Goal: Task Accomplishment & Management: Use online tool/utility

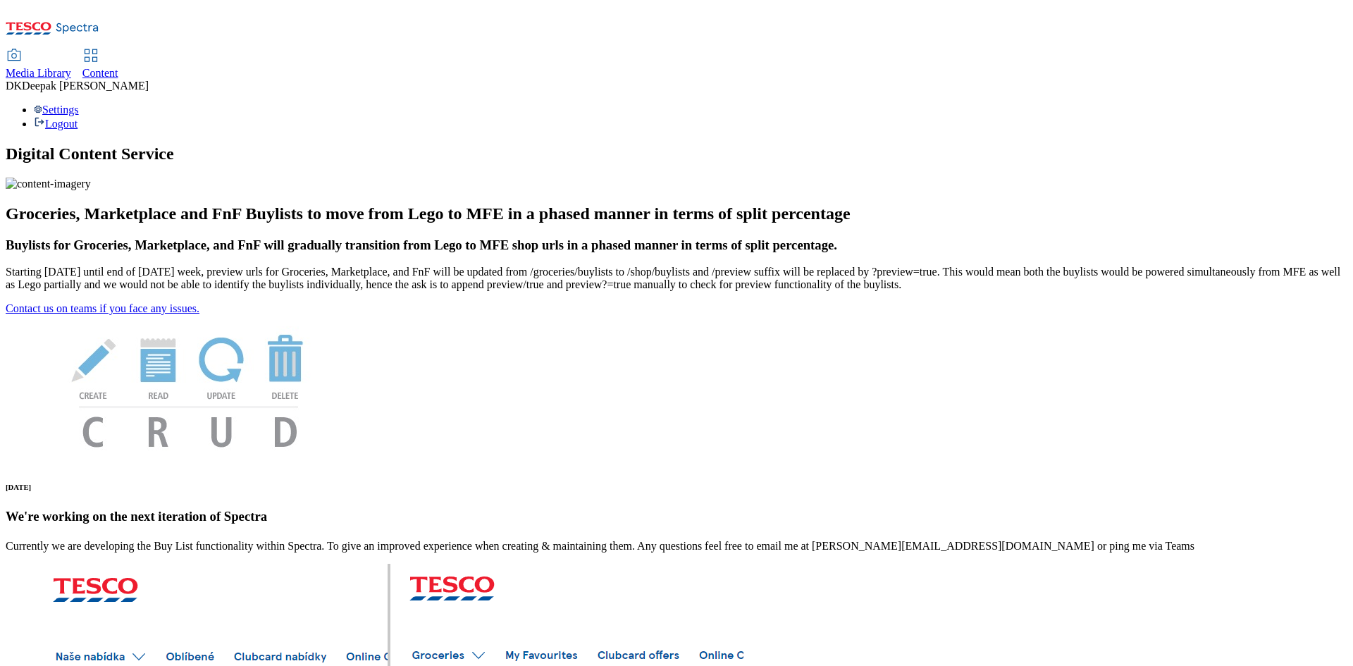
click at [118, 67] on span "Content" at bounding box center [100, 73] width 36 height 12
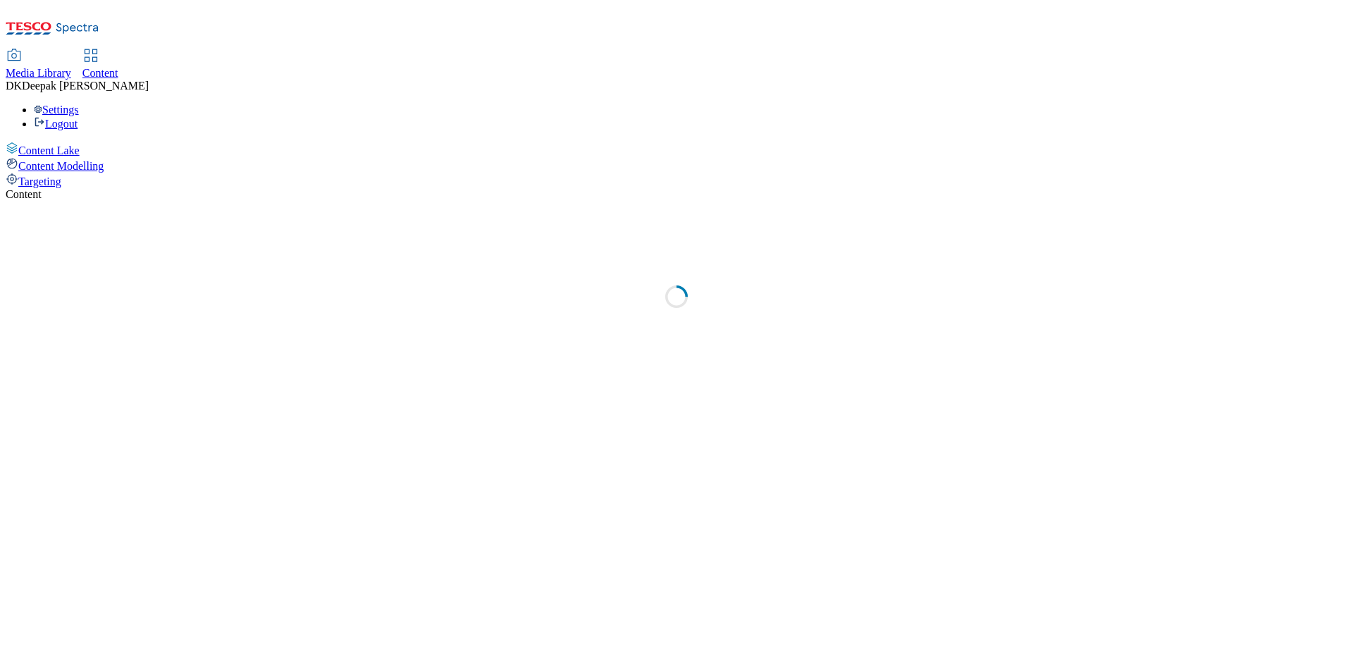
select select "ghs-uk"
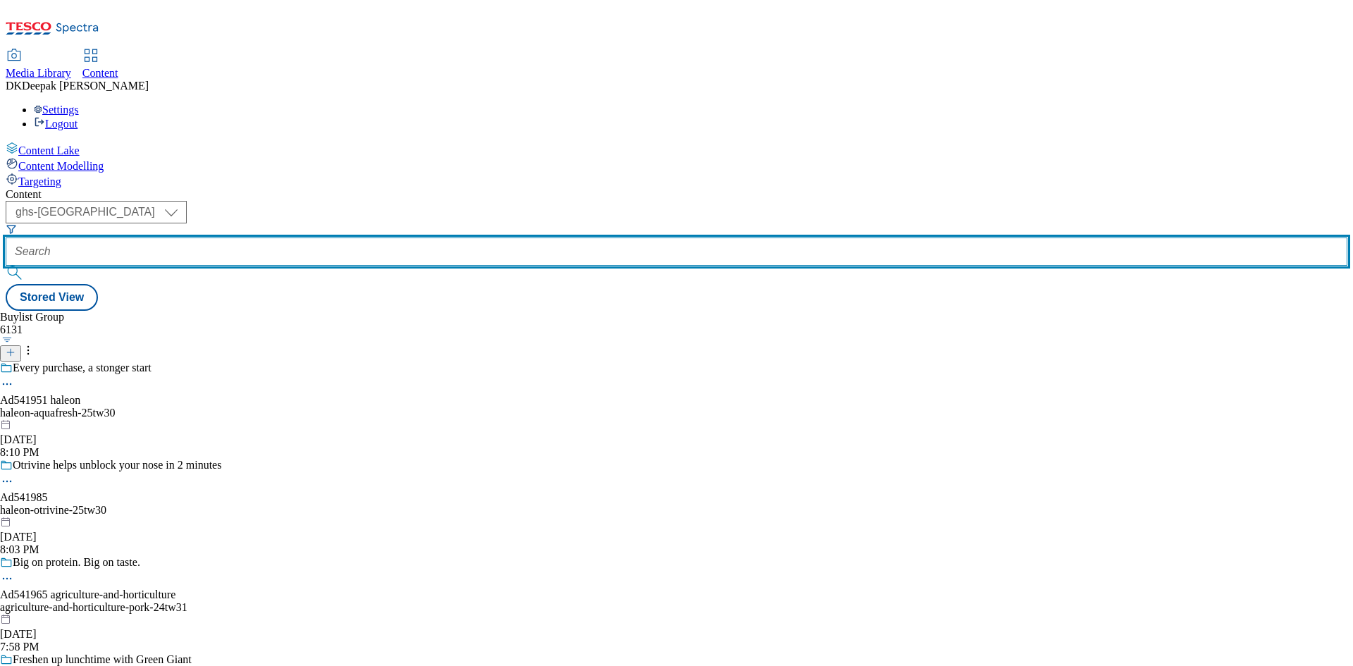
click at [326, 237] on input "text" at bounding box center [677, 251] width 1342 height 28
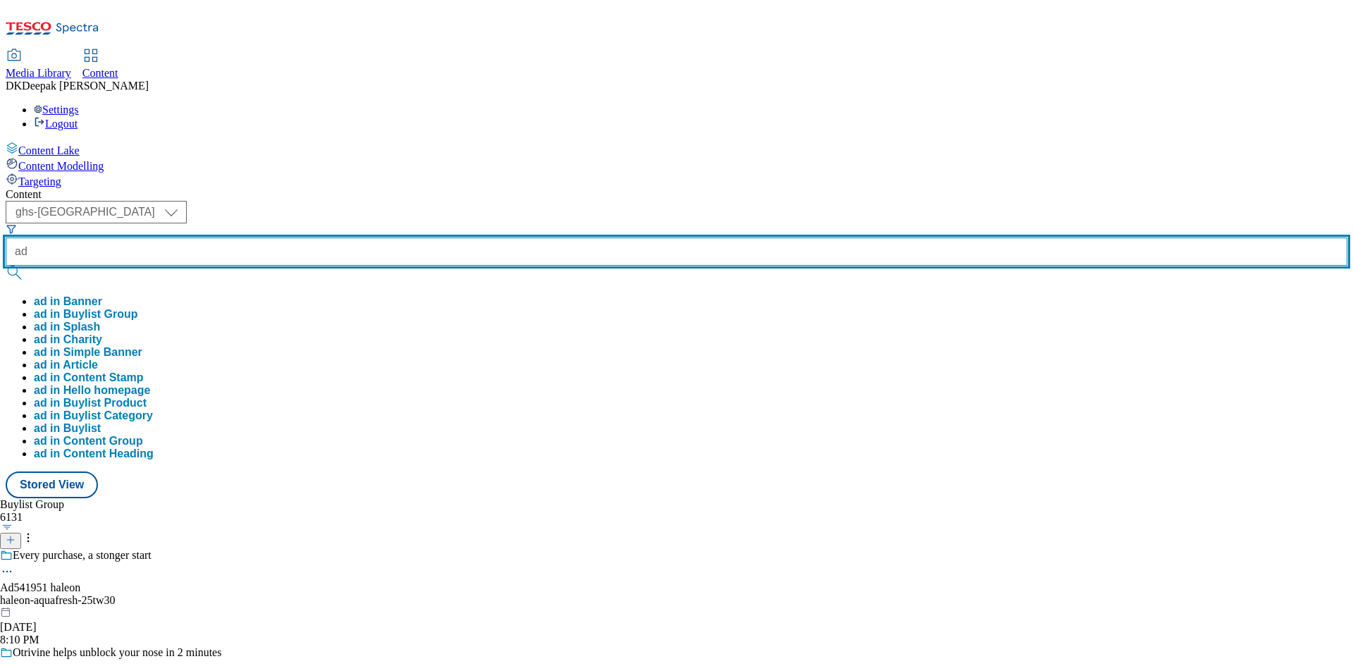
paste input "541738"
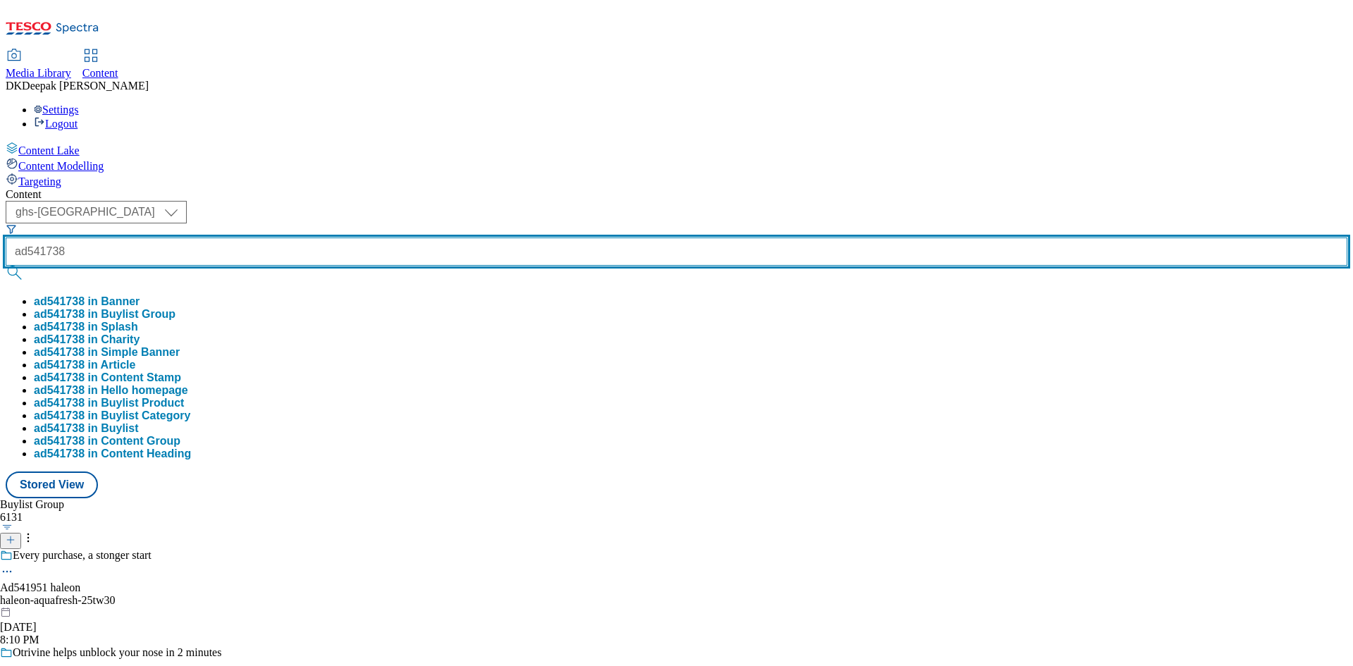
type input "ad541738"
click at [6, 266] on button "submit" at bounding box center [16, 273] width 20 height 14
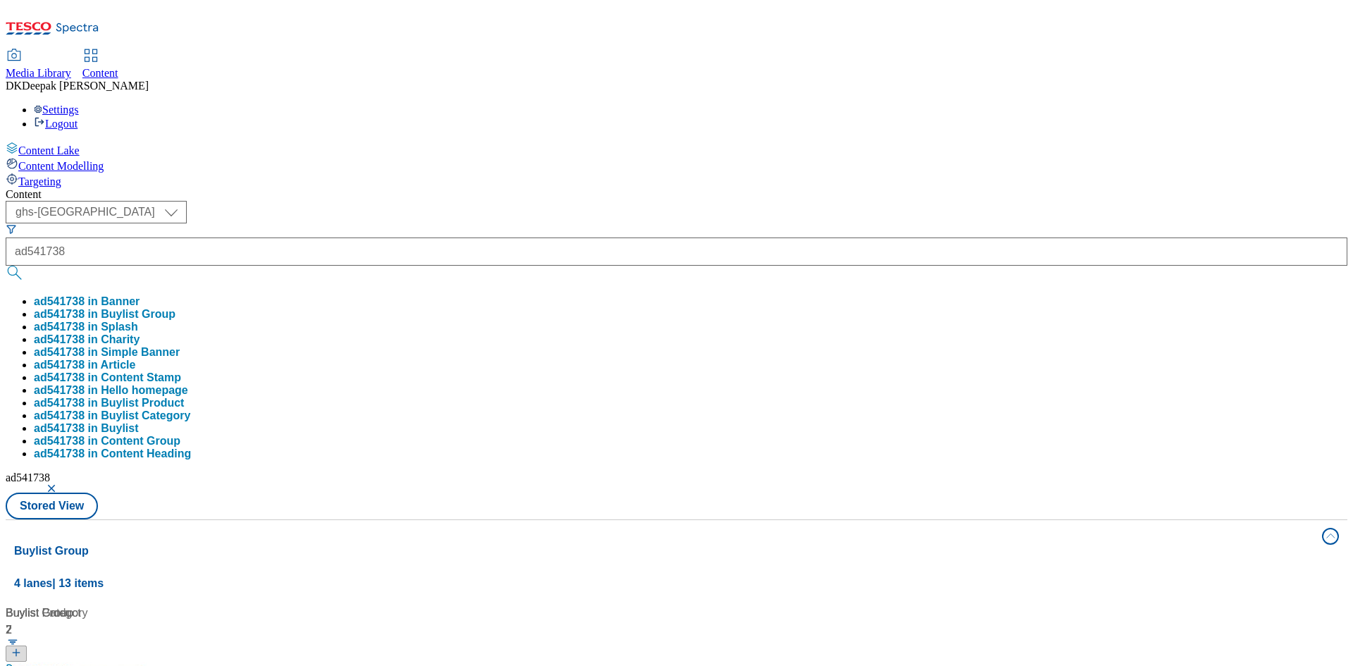
click at [49, 188] on div "Content Lake Content Modelling Targeting" at bounding box center [677, 165] width 1342 height 47
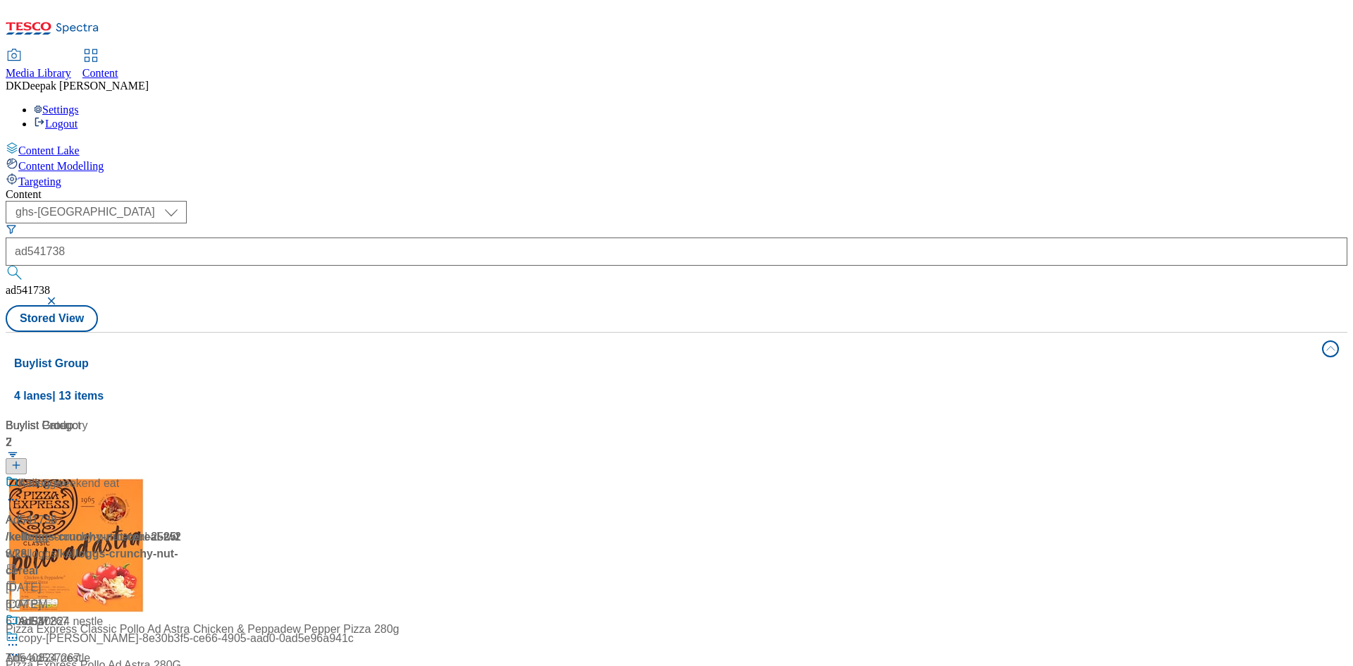
click at [182, 528] on div "/ kelloggs-crunchy-nut-cereal-25tw28 / kelloggs" at bounding box center [94, 545] width 176 height 34
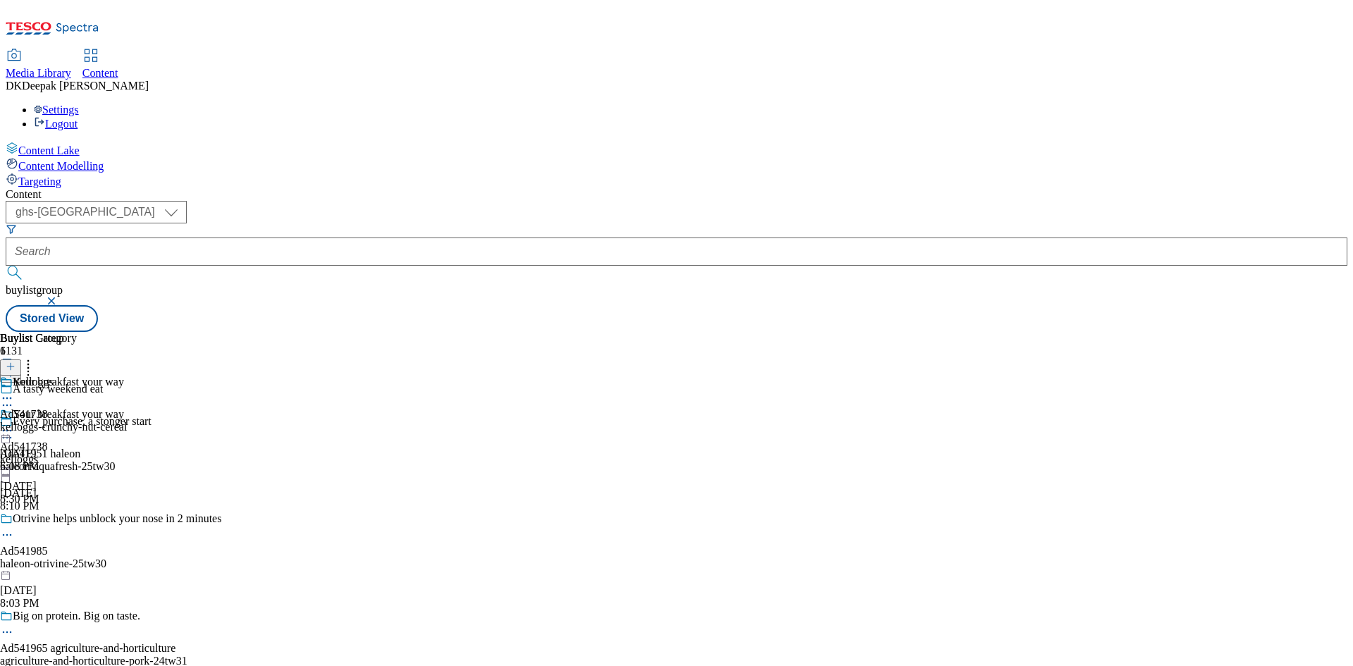
click at [8, 404] on circle at bounding box center [7, 405] width 2 height 2
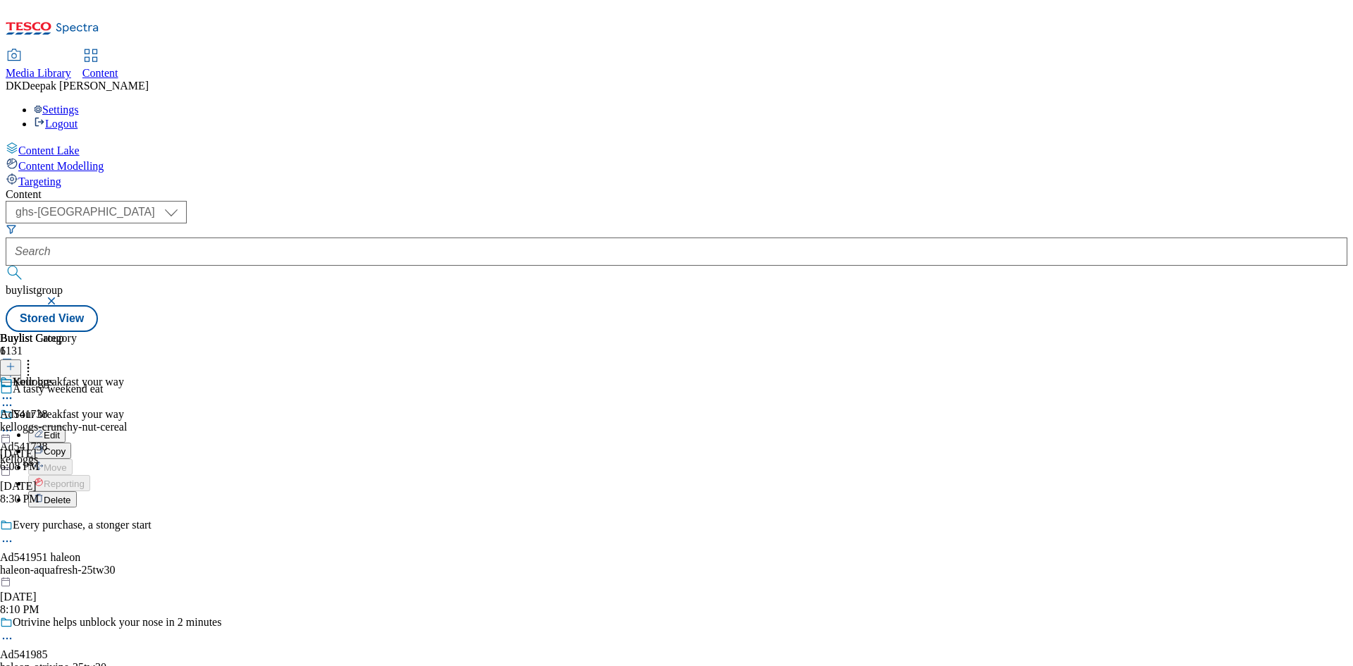
click at [66, 426] on button "Edit" at bounding box center [46, 434] width 37 height 16
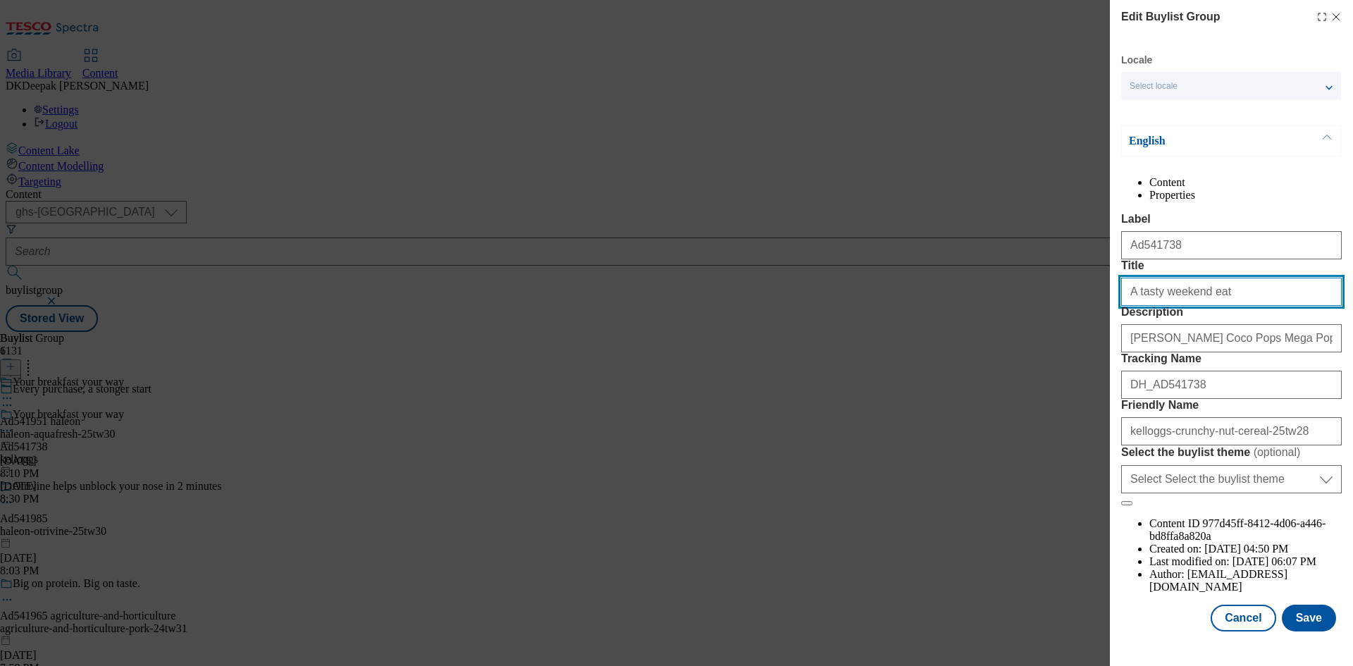
drag, startPoint x: 1227, startPoint y: 350, endPoint x: 957, endPoint y: 354, distance: 269.9
click at [957, 354] on div "Edit Buylist Group Locale Select locale English Welsh English Content Propertie…" at bounding box center [676, 333] width 1353 height 666
paste input "Step Into The Day"
drag, startPoint x: 1169, startPoint y: 345, endPoint x: 1212, endPoint y: 352, distance: 43.6
click at [1169, 306] on input "Step Into The Day" at bounding box center [1231, 292] width 221 height 28
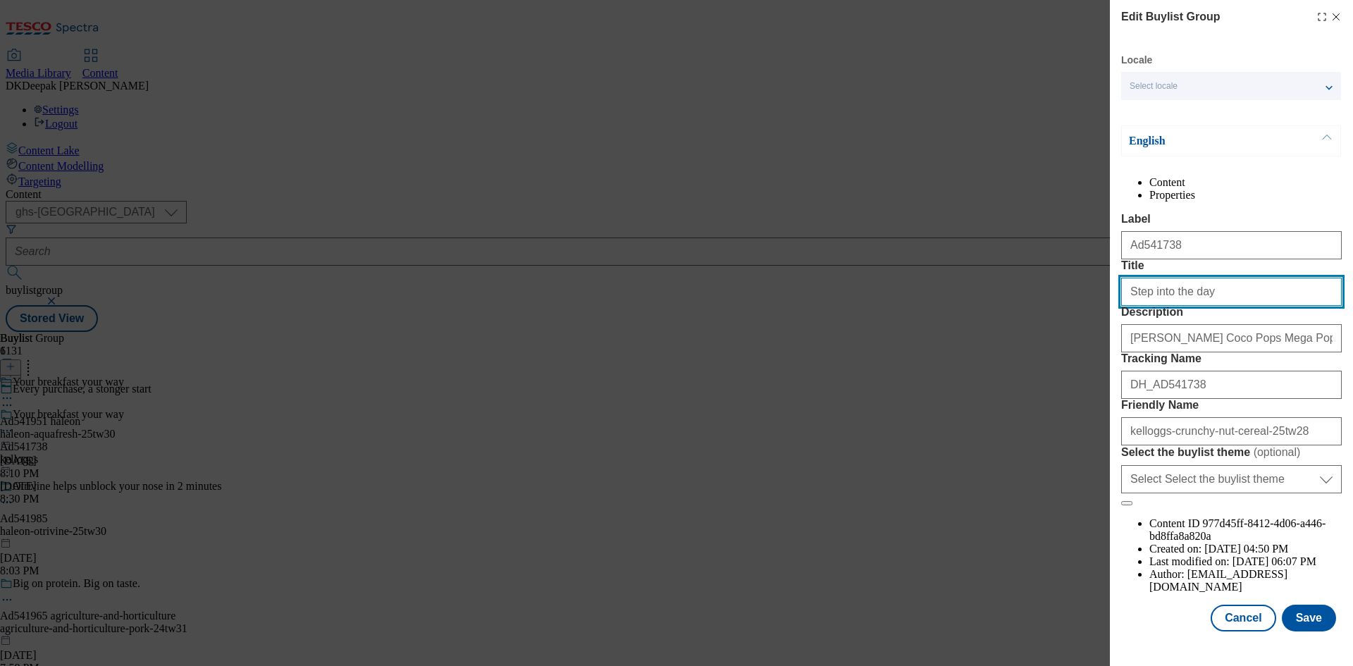
type input "Step into the day"
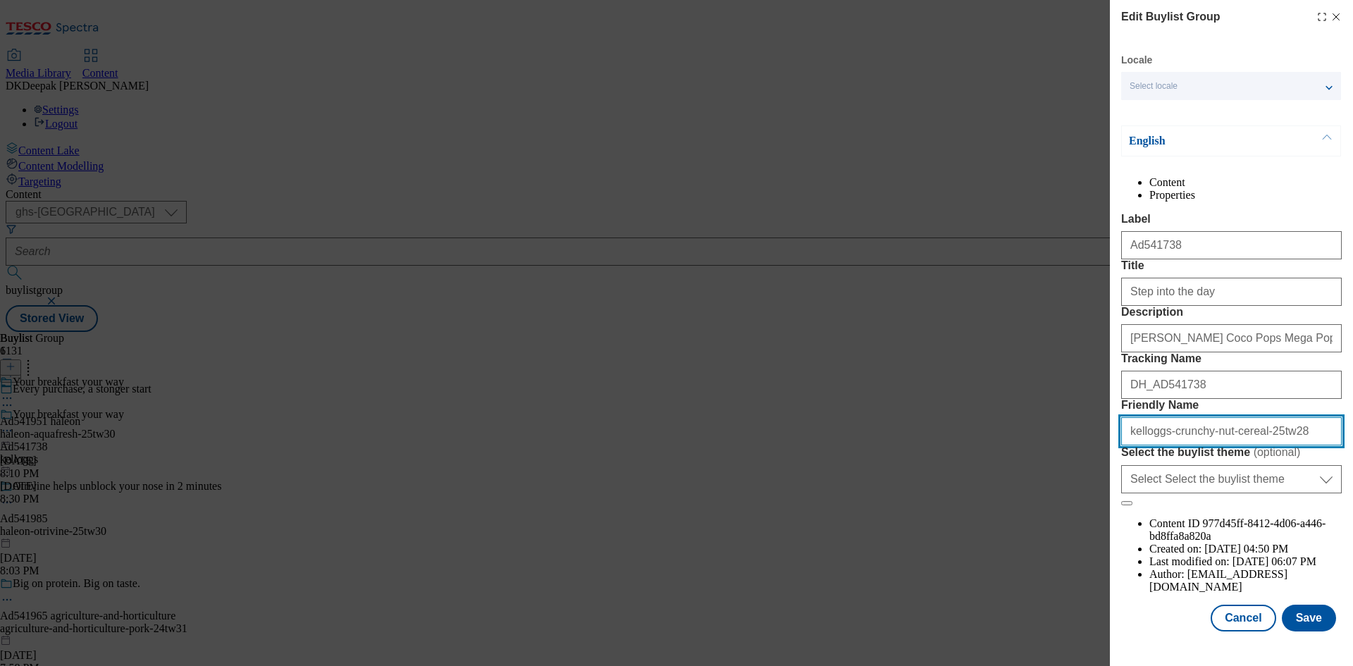
drag, startPoint x: 1239, startPoint y: 557, endPoint x: 1163, endPoint y: 558, distance: 75.4
click at [1163, 445] on input "kelloggs-crunchy-nut-cereal-25tw28" at bounding box center [1231, 431] width 221 height 28
paste input "rice-krispies"
type input "kelloggs-rice-krispies-25tw28"
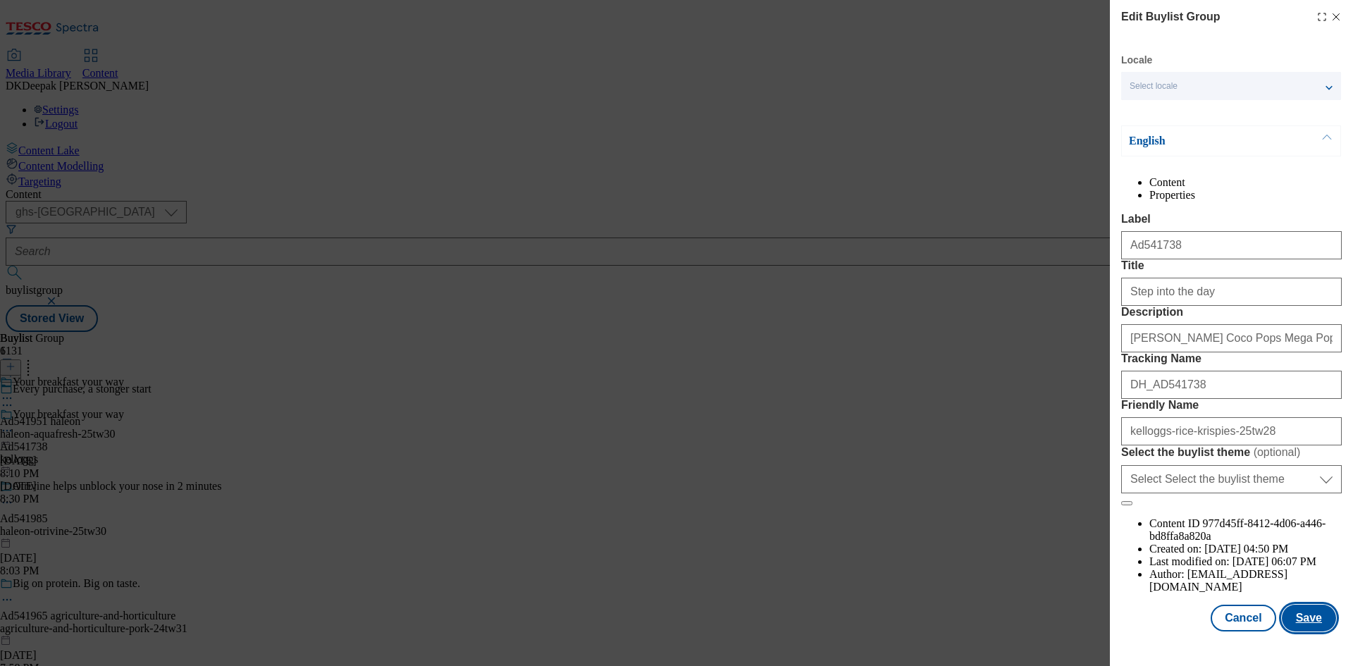
click at [1306, 625] on button "Save" at bounding box center [1309, 618] width 54 height 27
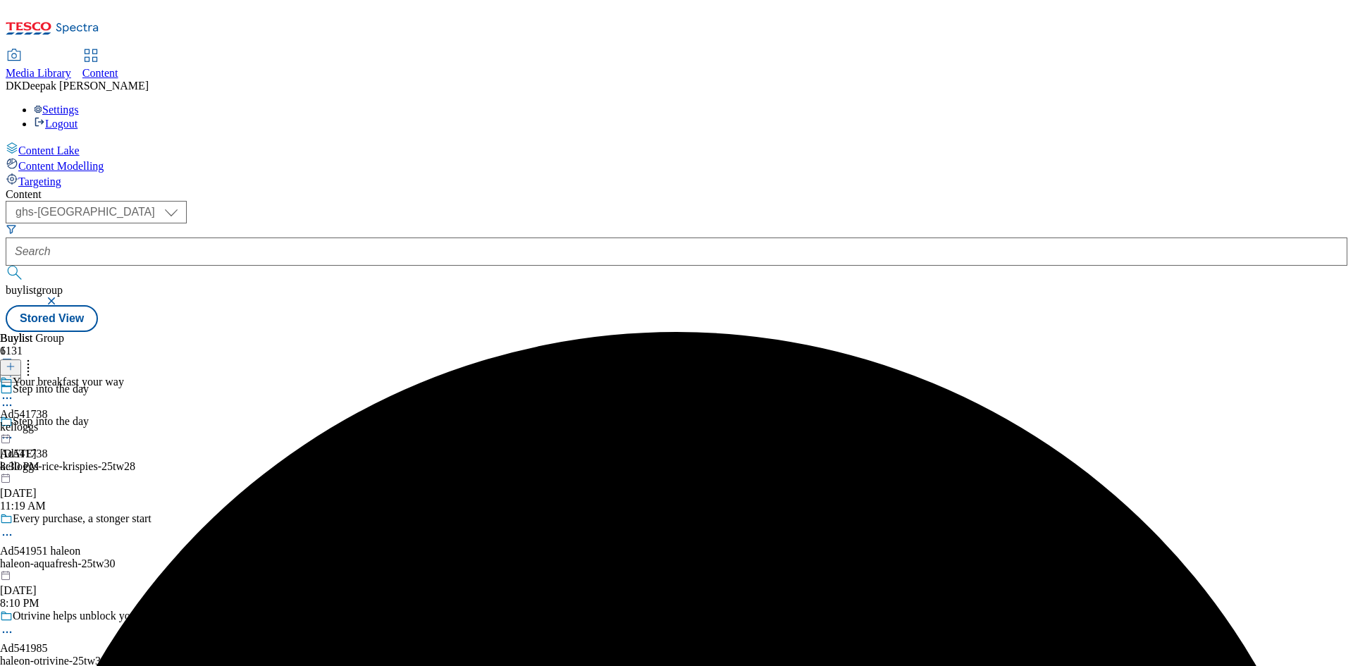
click at [124, 421] on div "kelloggs" at bounding box center [62, 427] width 124 height 13
click at [14, 423] on icon at bounding box center [7, 430] width 14 height 14
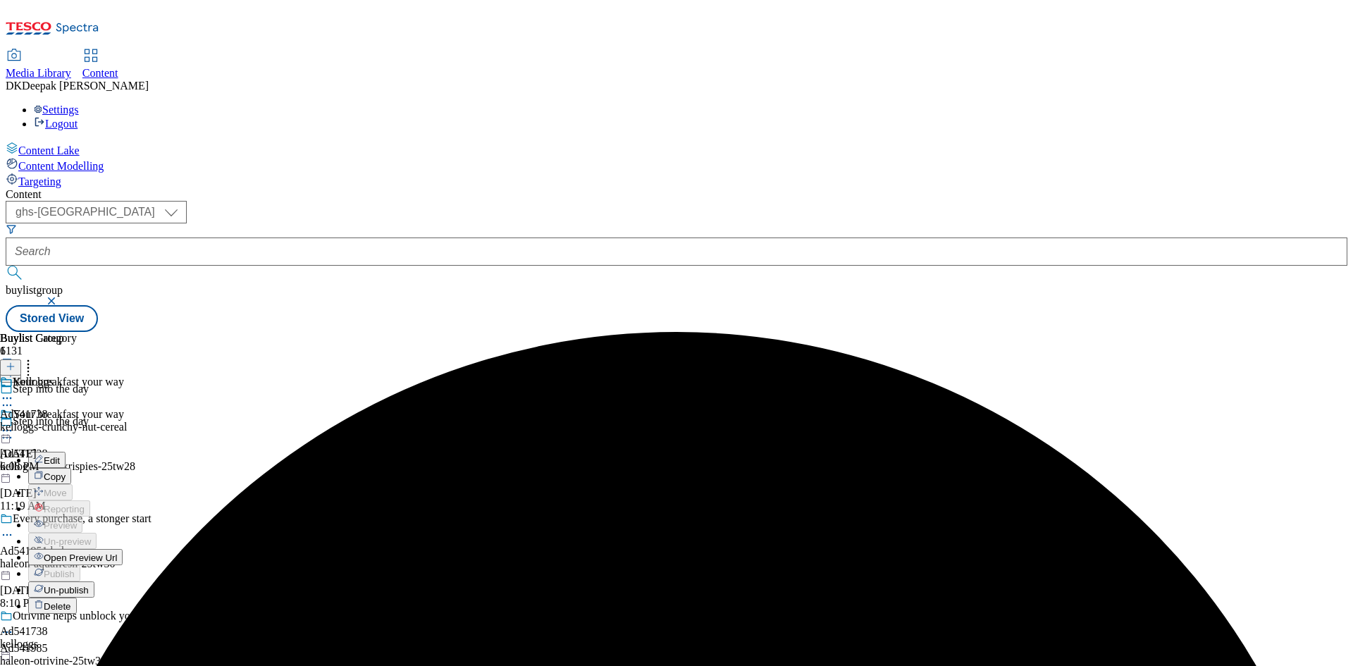
click at [66, 452] on button "Edit" at bounding box center [46, 460] width 37 height 16
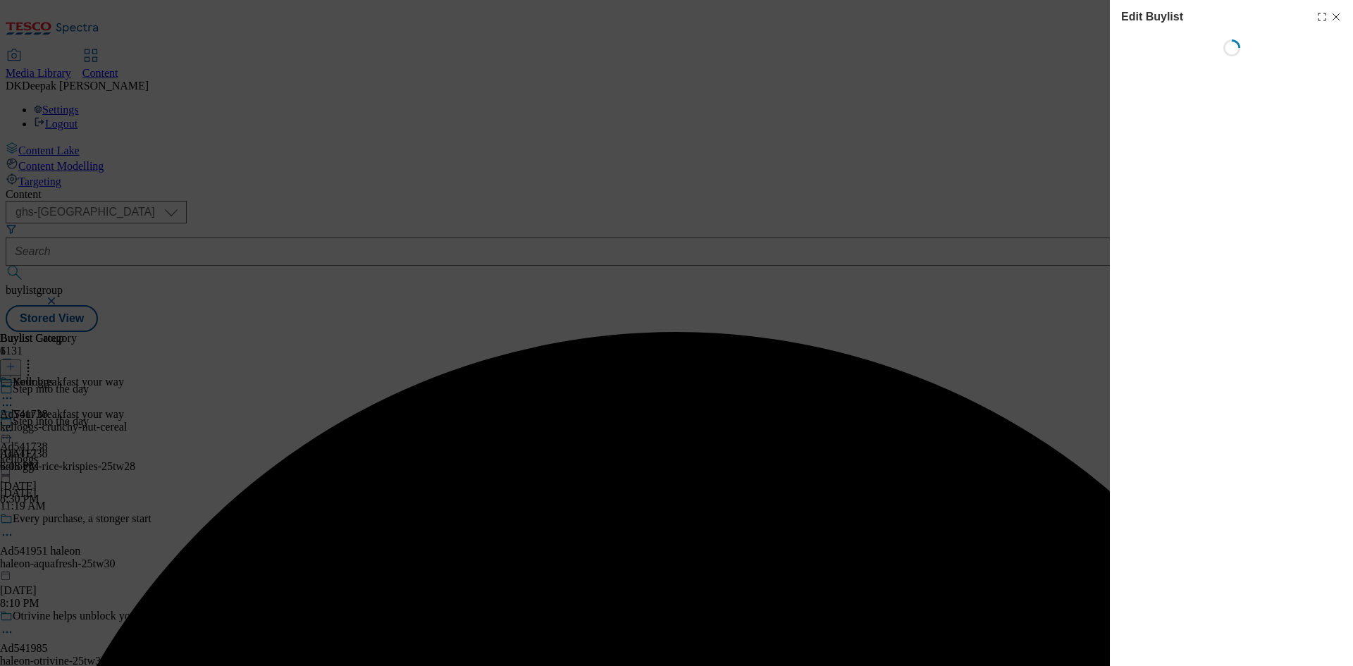
select select "tactical"
select select "supplier funded short term 1-3 weeks"
select select "dunnhumby"
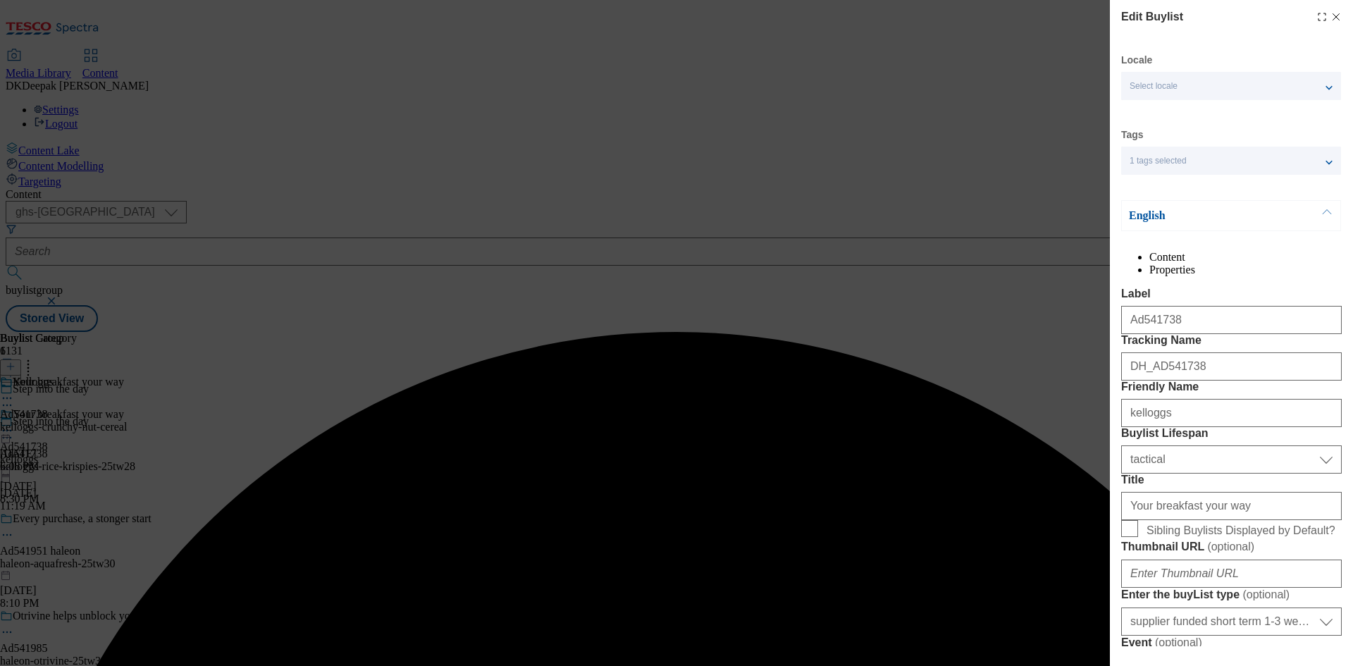
select select "Banner"
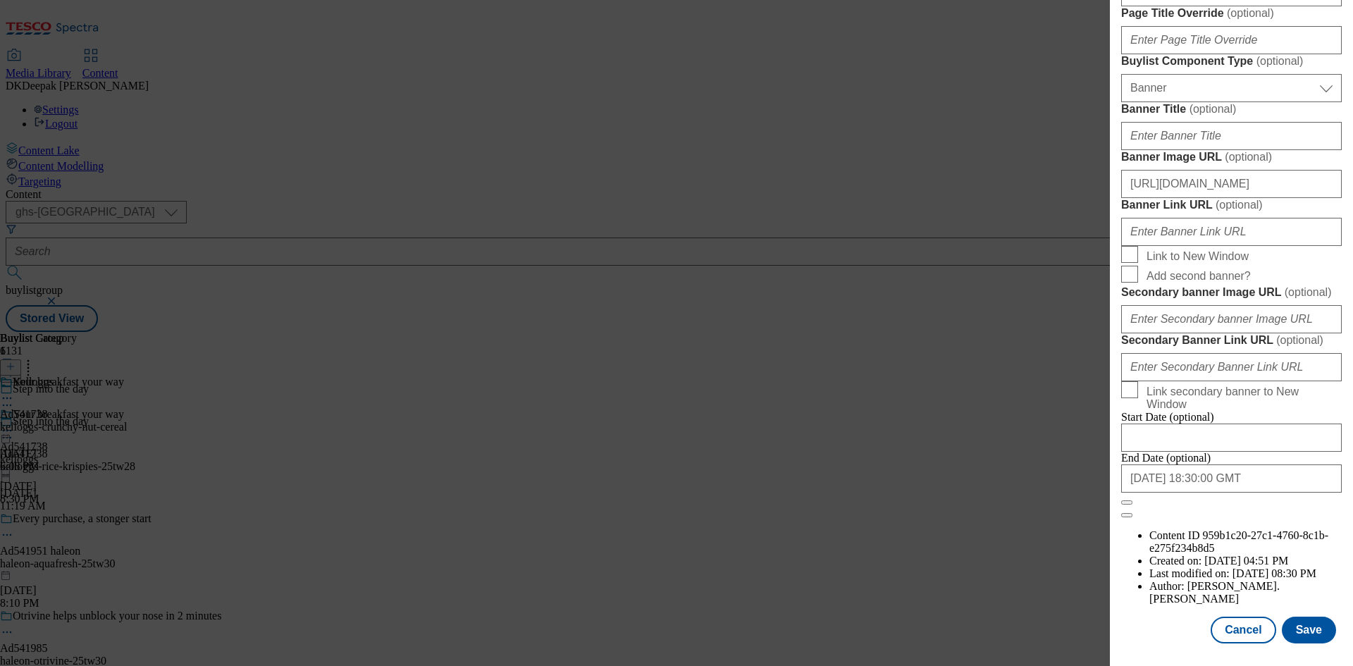
scroll to position [1459, 0]
click at [1244, 627] on button "Cancel" at bounding box center [1243, 630] width 65 height 27
select select "tactical"
select select "supplier funded short term 1-3 weeks"
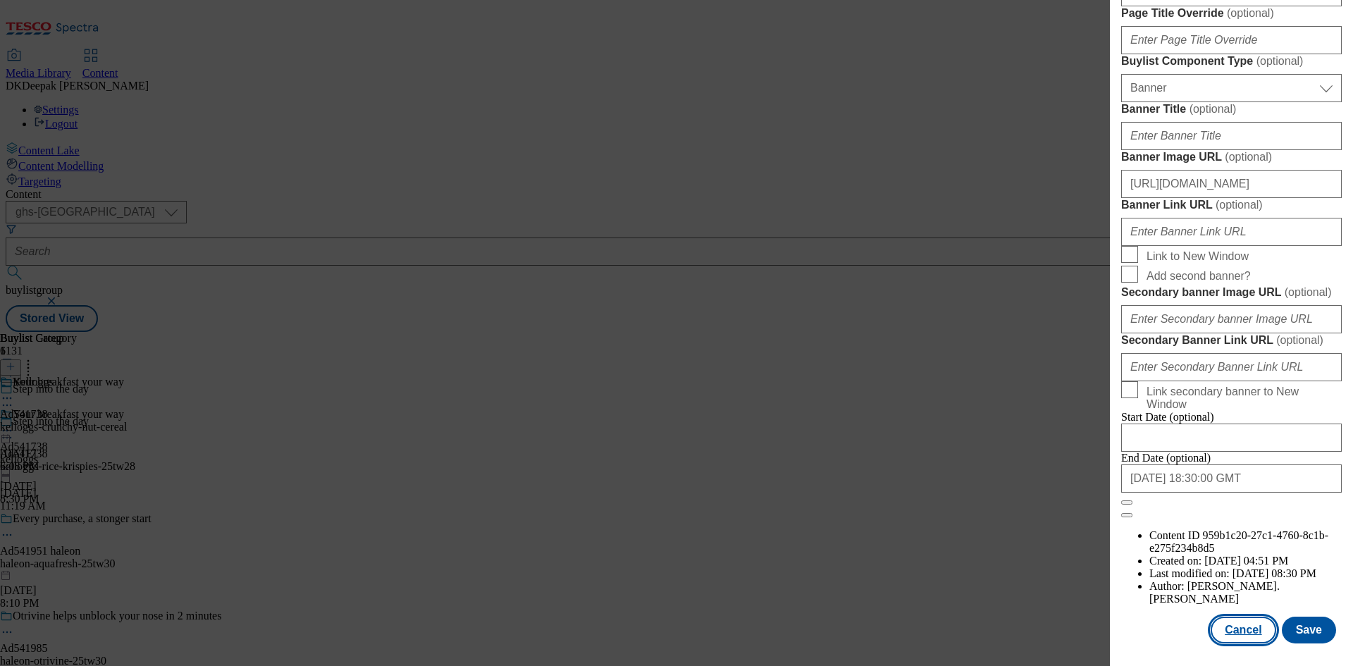
select select "dunnhumby"
select select "Banner"
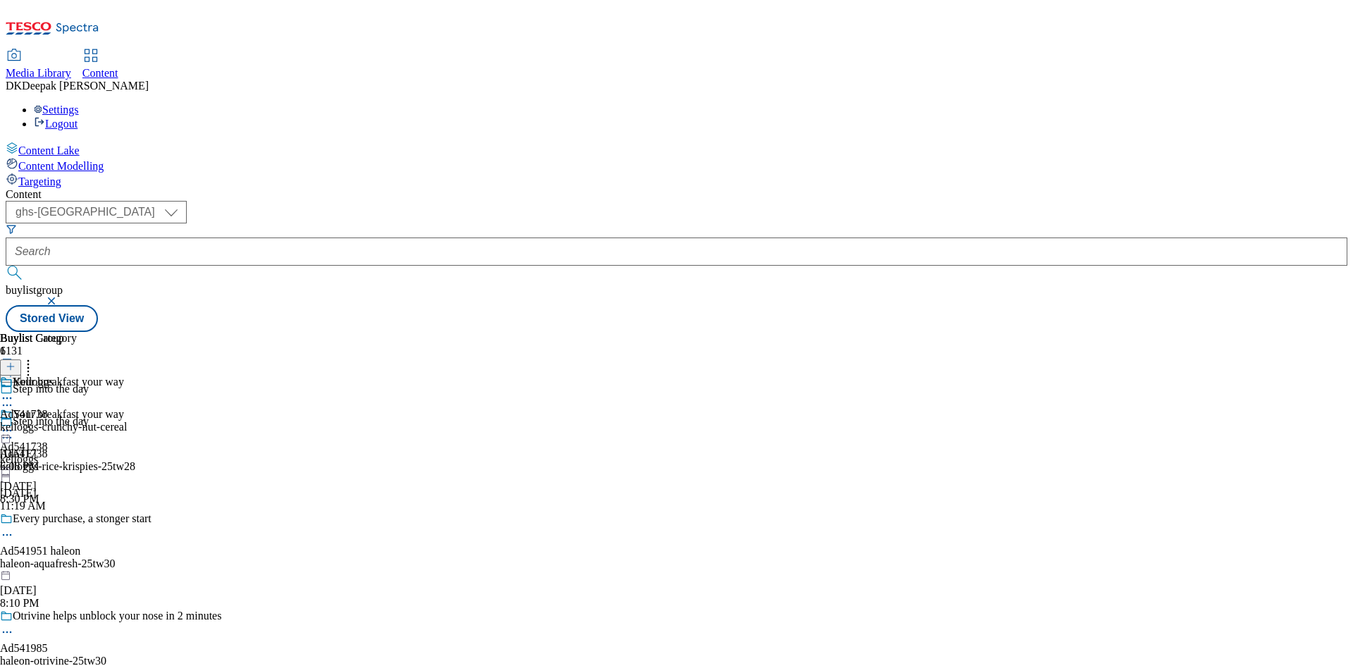
click at [127, 421] on div "kelloggs-crunchy-nut-cereal" at bounding box center [63, 427] width 127 height 13
click at [14, 423] on icon at bounding box center [7, 430] width 14 height 14
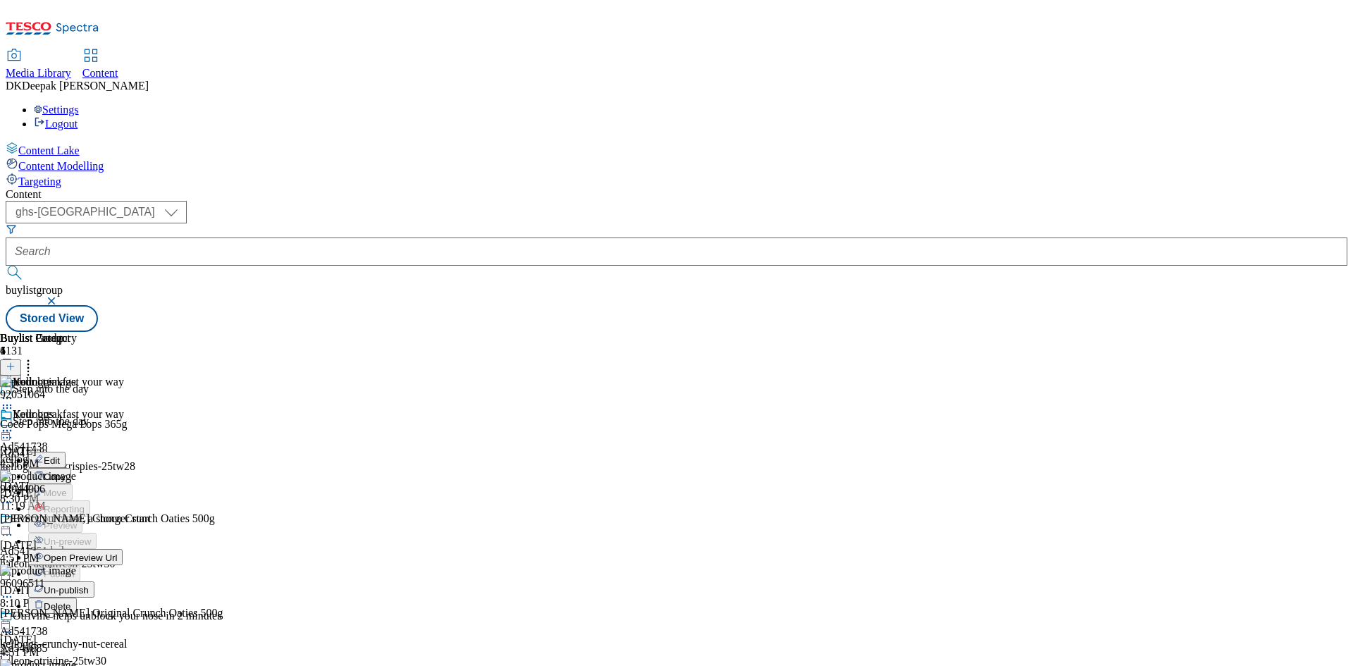
click at [60, 455] on span "Edit" at bounding box center [52, 460] width 16 height 11
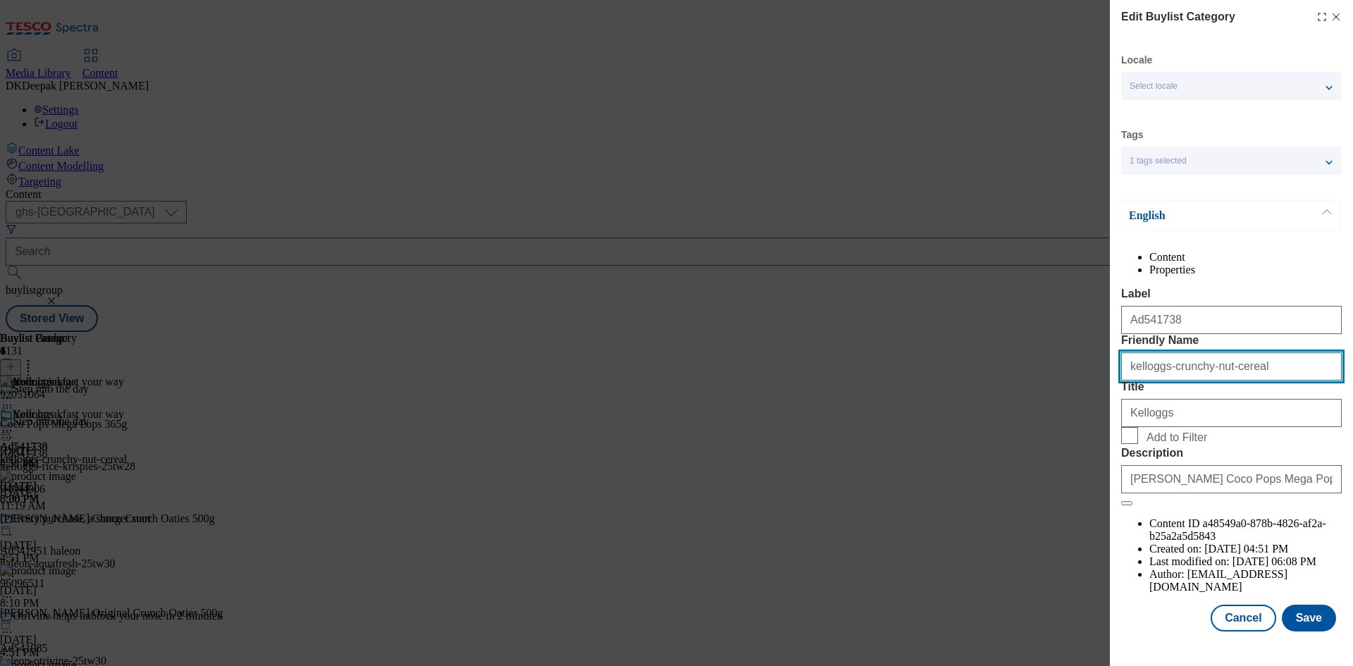
drag, startPoint x: 1249, startPoint y: 418, endPoint x: 1165, endPoint y: 421, distance: 83.2
click at [1165, 381] on input "kelloggs-crunchy-nut-cereal" at bounding box center [1231, 366] width 221 height 28
paste input "rice-krispies"
type input "kelloggs-rice-krispies"
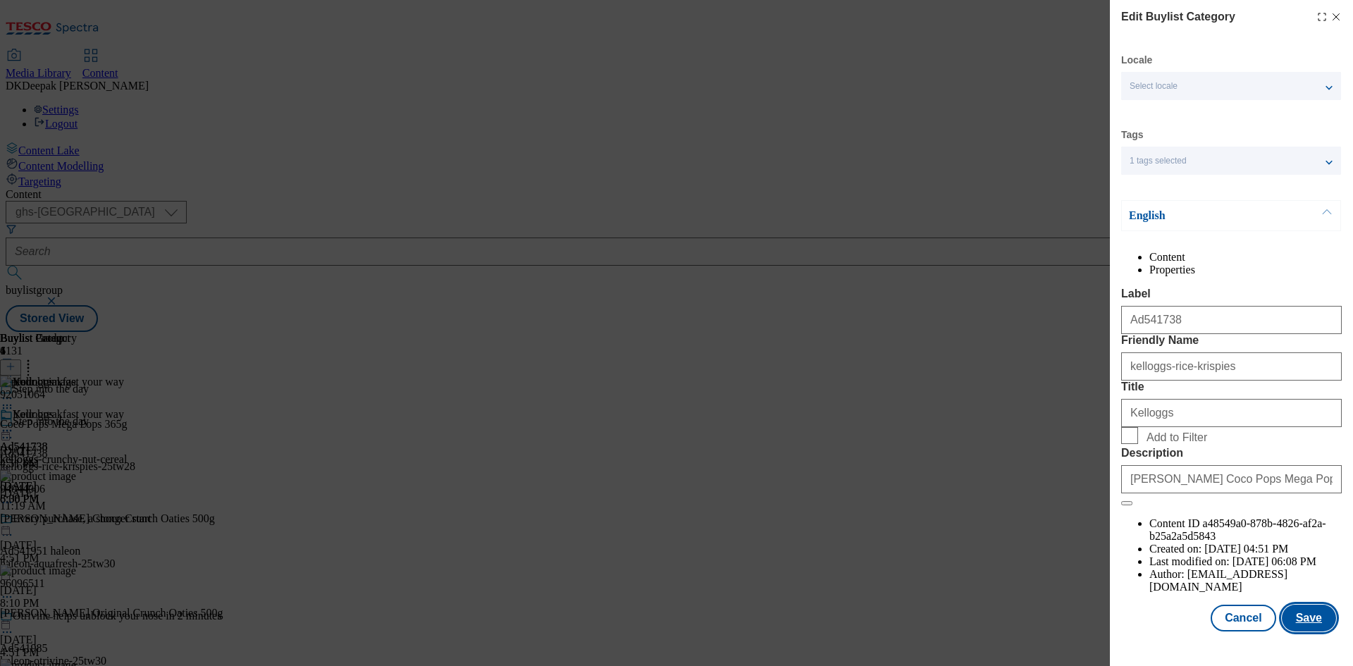
click at [1316, 631] on button "Save" at bounding box center [1309, 618] width 54 height 27
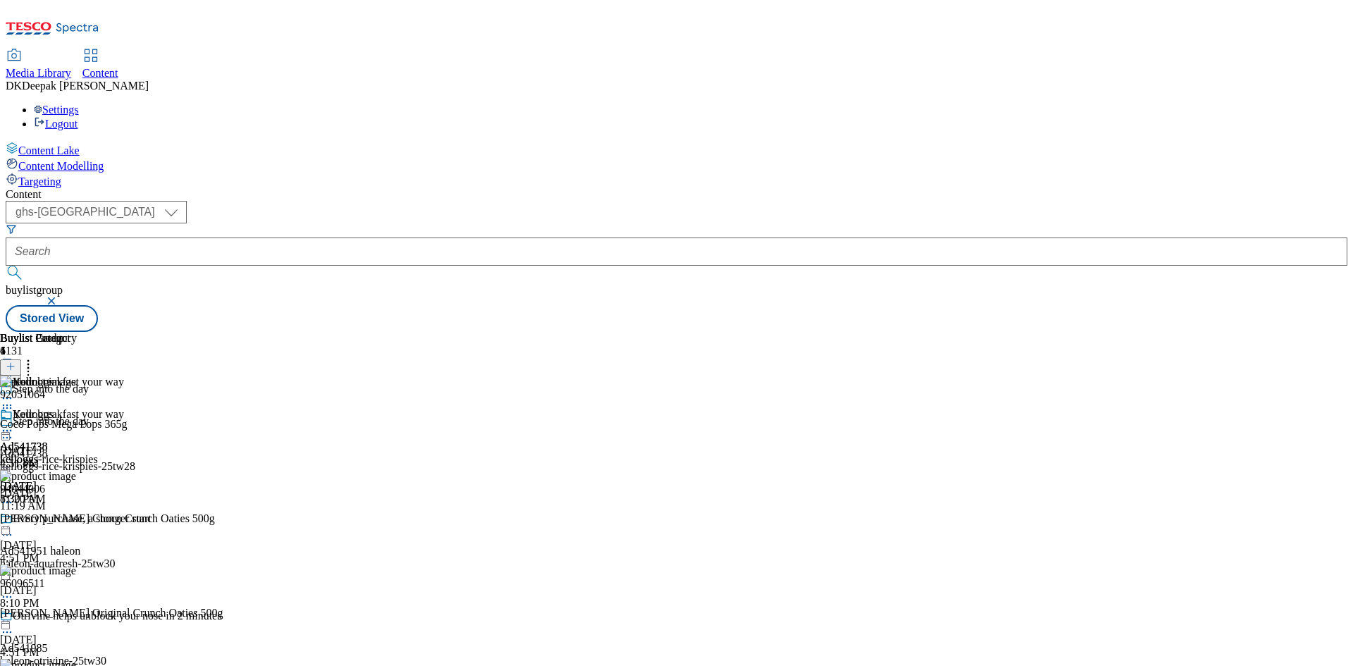
scroll to position [0, 0]
click at [14, 423] on icon at bounding box center [7, 430] width 14 height 14
click at [16, 361] on icon at bounding box center [11, 366] width 10 height 10
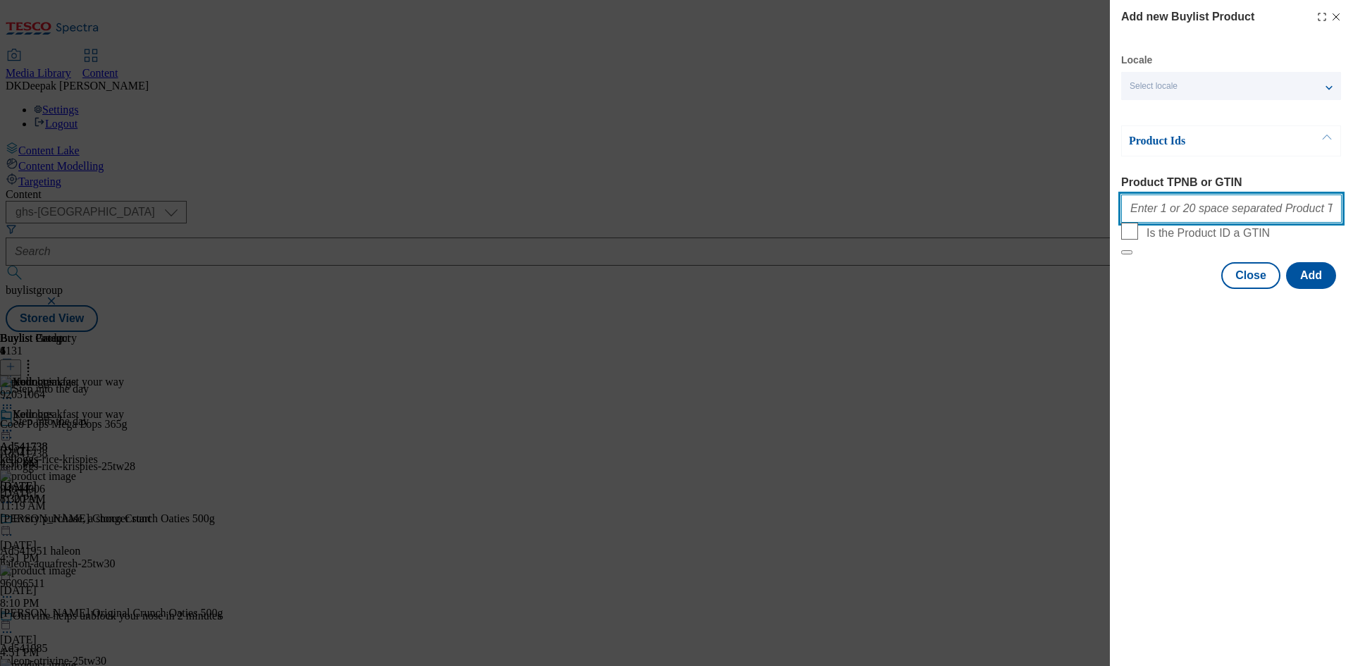
click at [1201, 209] on input "Product TPNB or GTIN" at bounding box center [1231, 208] width 221 height 28
paste input "91636486 58584659 92808950 96245831, 91636486 58584659 92808950 96245831, 91636…"
type input "91636486 58584659 92808950 96245831, 91636486 58584659 92808950 96245831, 91636…"
click at [1315, 289] on button "Add" at bounding box center [1311, 275] width 50 height 27
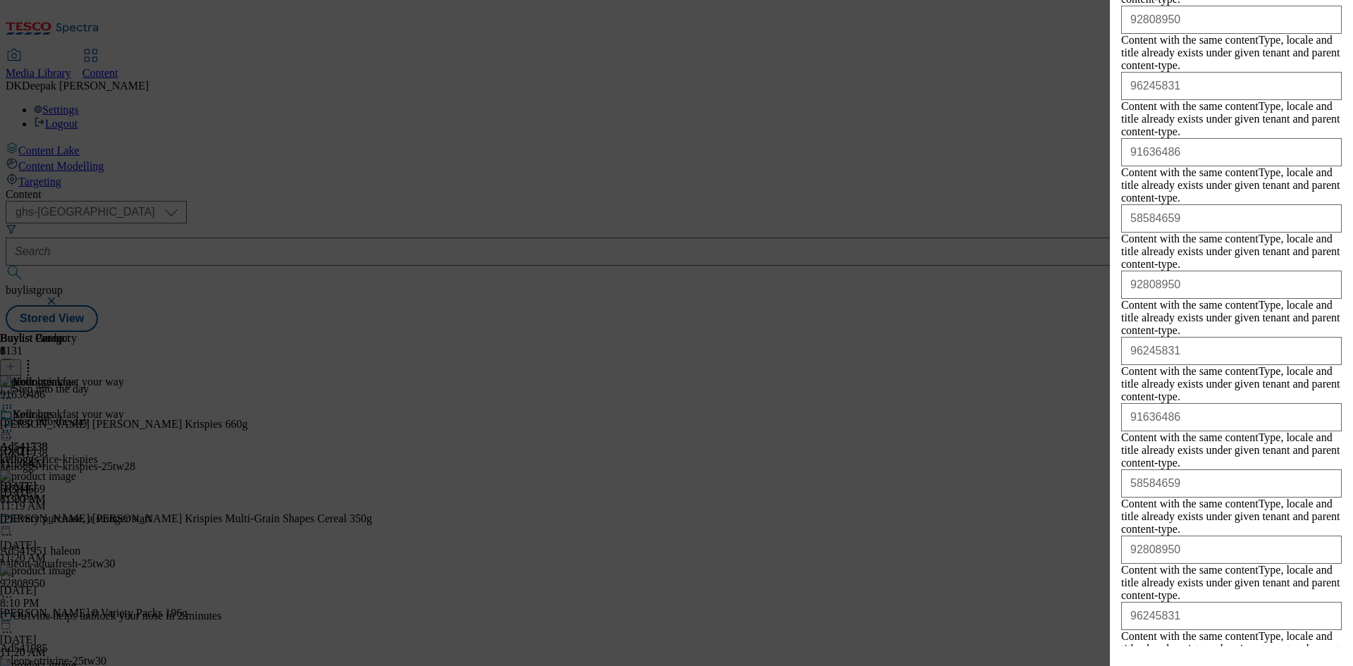
scroll to position [6015, 0]
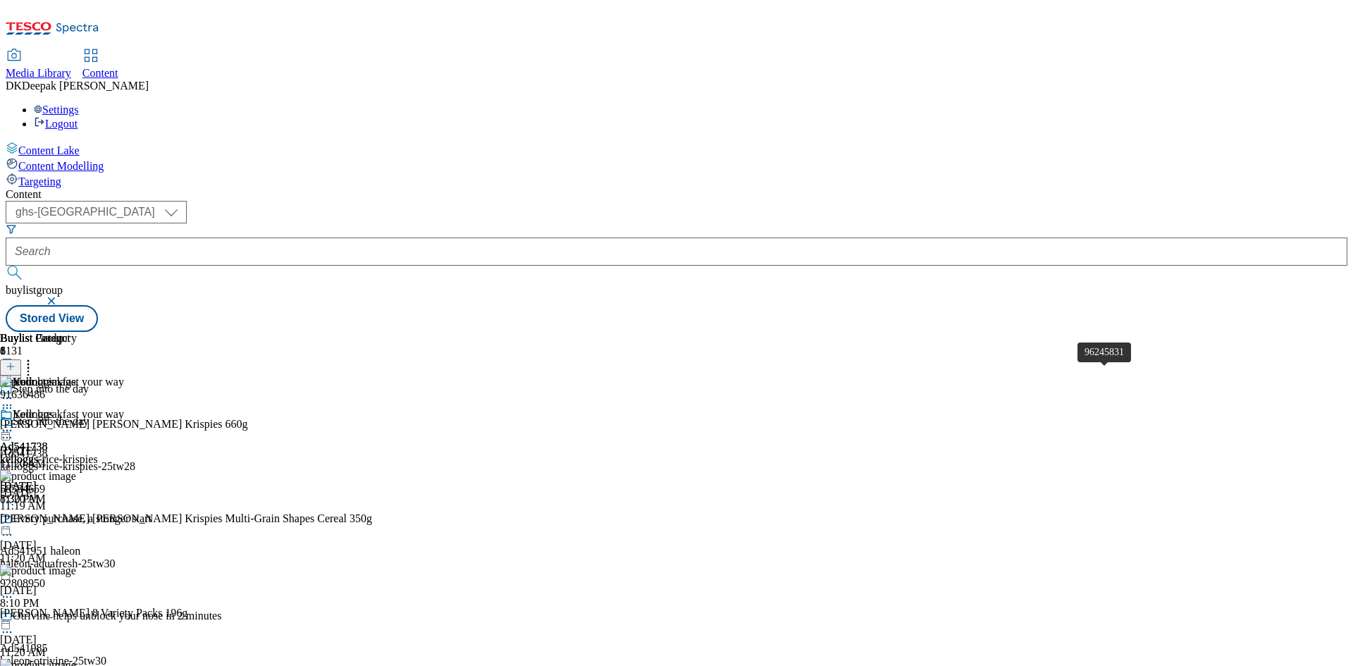
scroll to position [0, 0]
click at [14, 423] on icon at bounding box center [7, 430] width 14 height 14
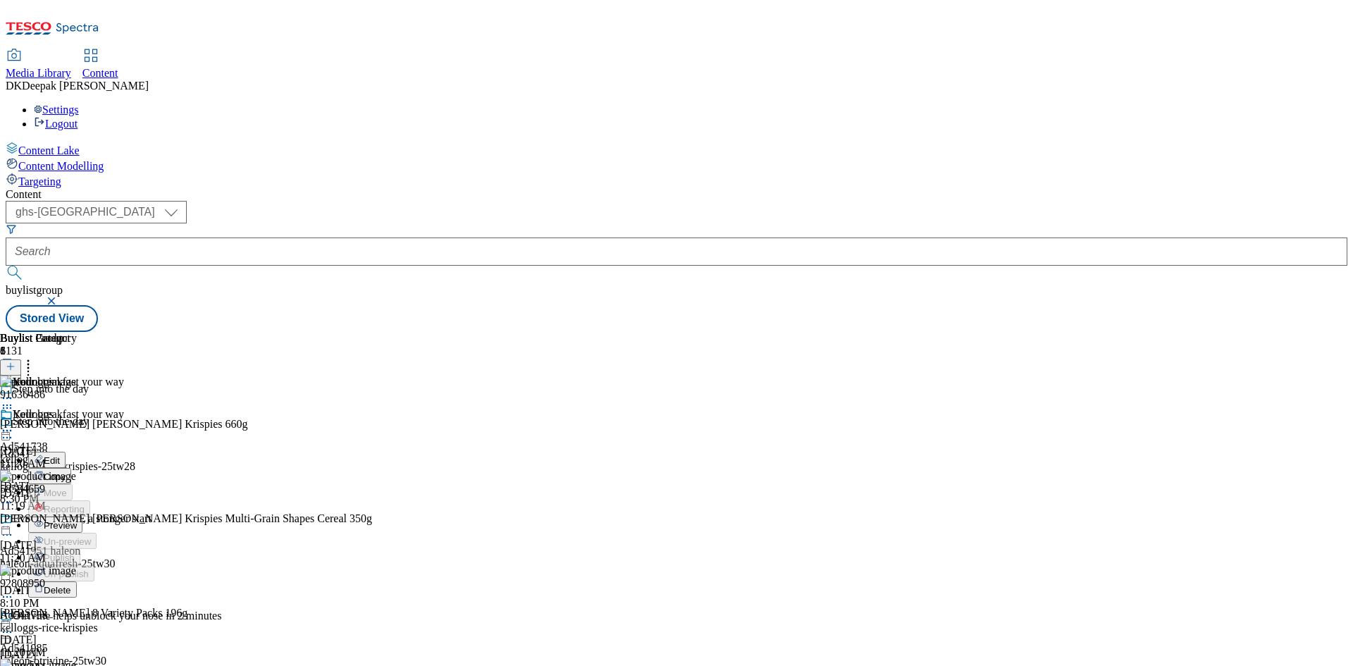
click at [77, 520] on span "Preview" at bounding box center [60, 525] width 33 height 11
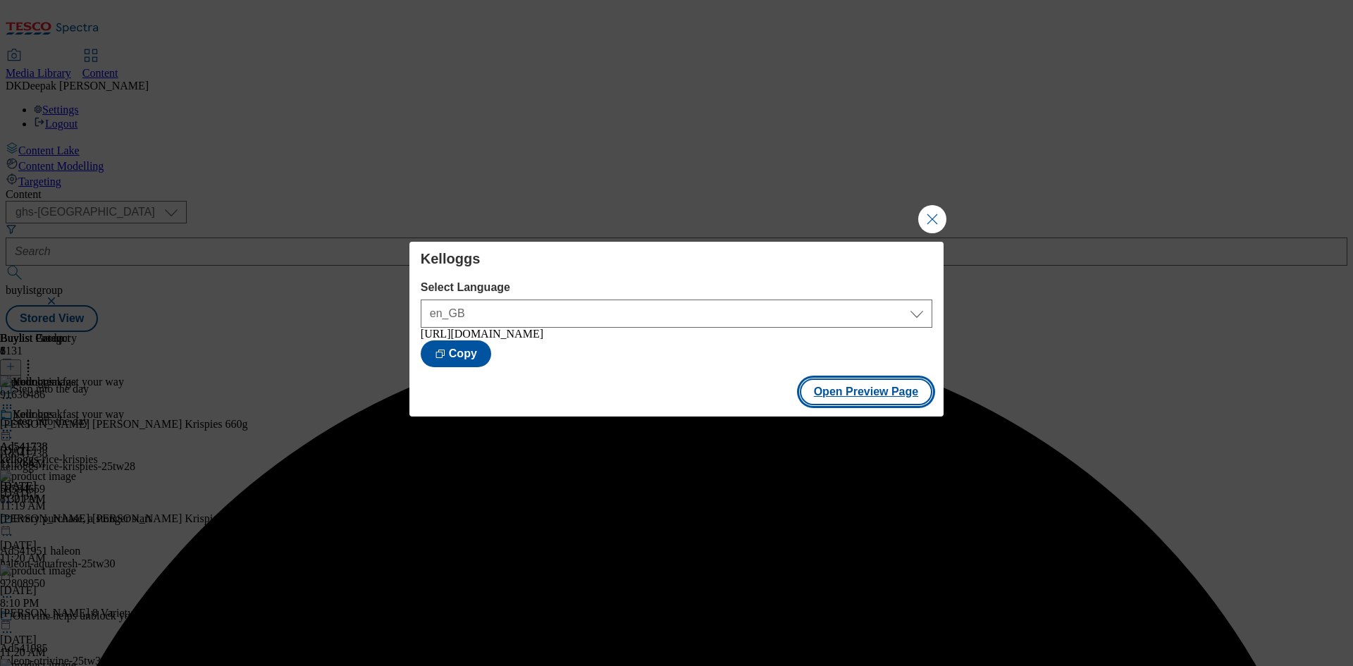
click at [882, 394] on button "Open Preview Page" at bounding box center [866, 391] width 133 height 27
click at [926, 221] on button "Close Modal" at bounding box center [932, 219] width 28 height 28
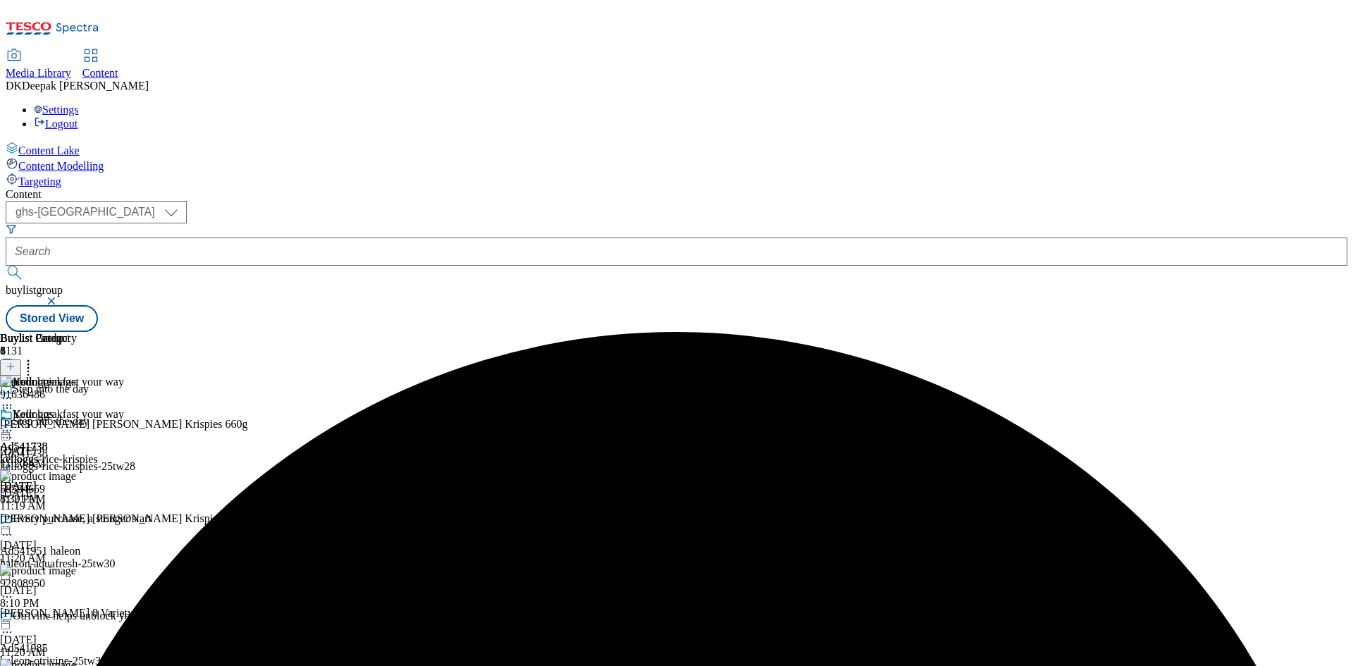
click at [14, 423] on icon at bounding box center [7, 430] width 14 height 14
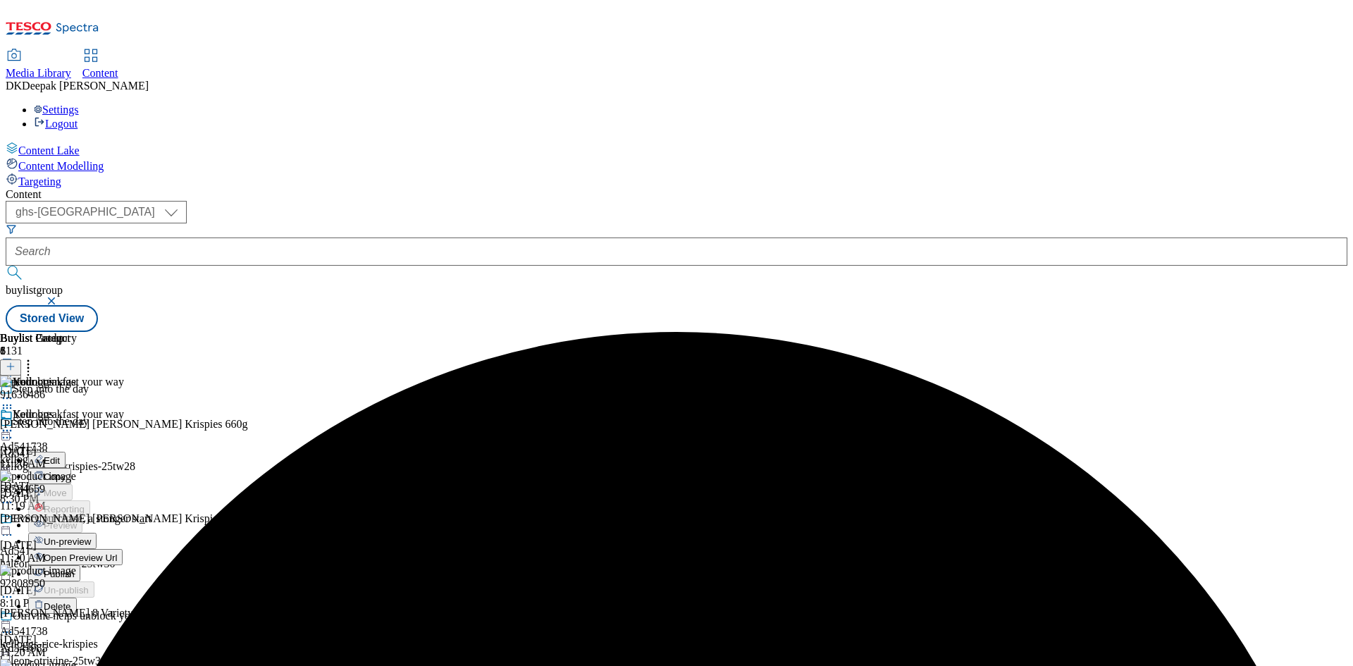
click at [66, 452] on button "Edit" at bounding box center [46, 460] width 37 height 16
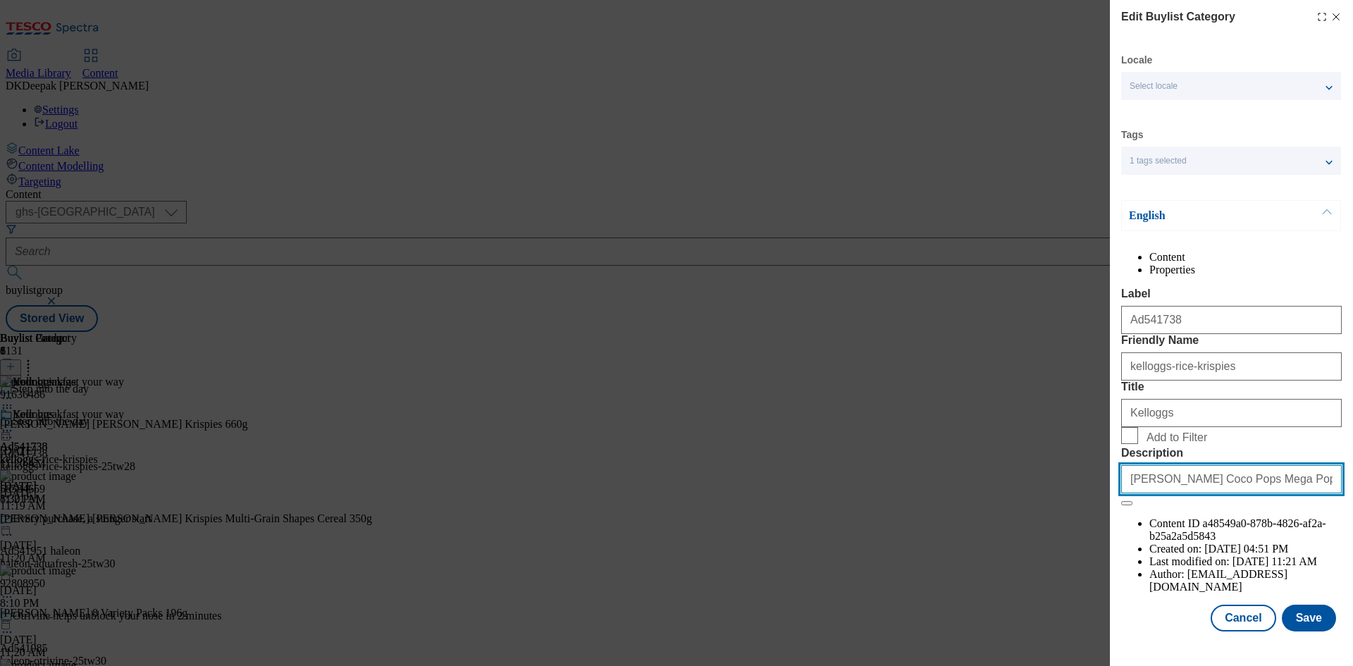
drag, startPoint x: 1318, startPoint y: 603, endPoint x: 1015, endPoint y: 607, distance: 302.3
click at [1020, 607] on div "Edit Buylist Category Locale Select locale English Welsh Tags 1 tags selected f…" at bounding box center [676, 333] width 1353 height 666
paste input "Rice Krispies Cereal 660G"
type input "Kellogg's Rice Krispies Cereal 660G"
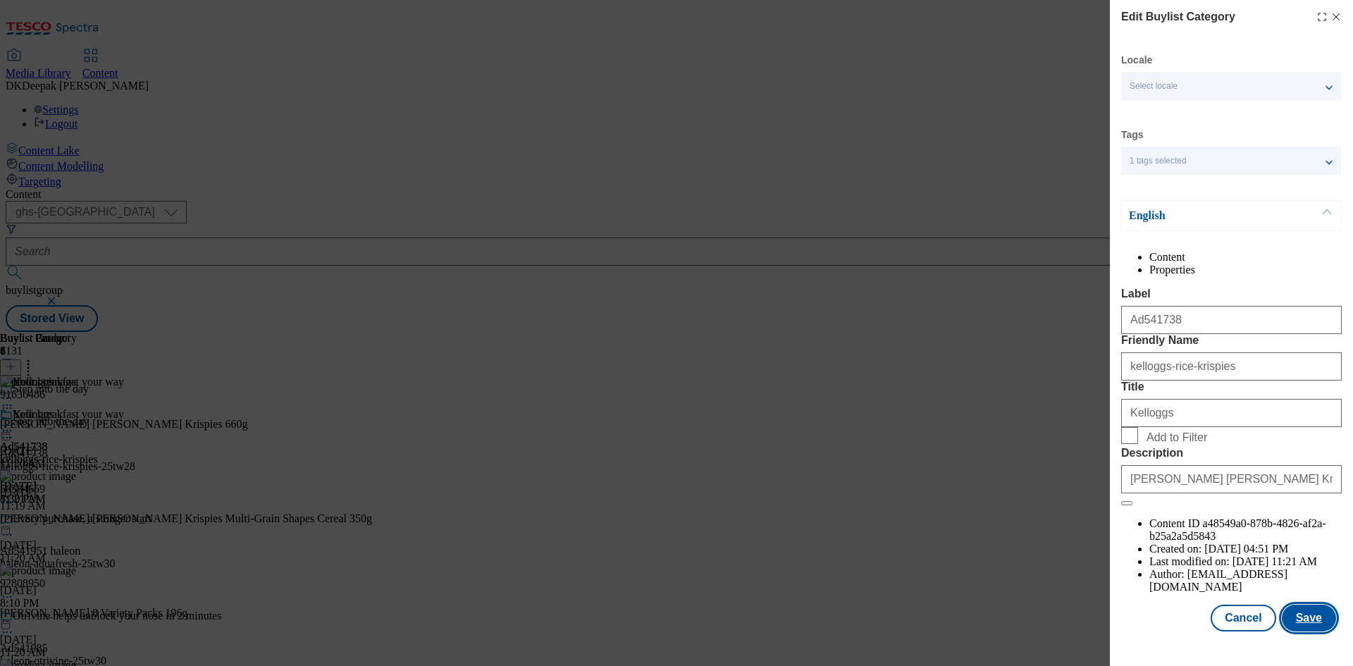
click at [1295, 625] on button "Save" at bounding box center [1309, 618] width 54 height 27
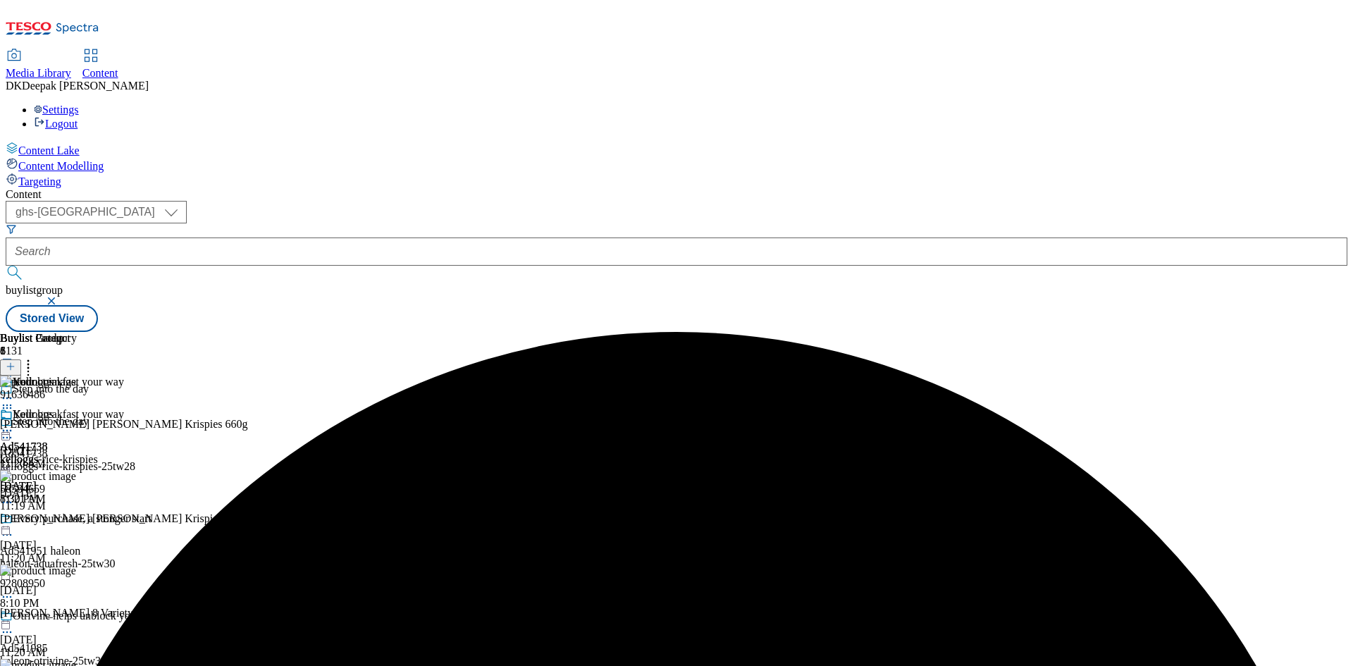
click at [14, 423] on icon at bounding box center [7, 430] width 14 height 14
click at [66, 452] on button "Edit" at bounding box center [46, 460] width 37 height 16
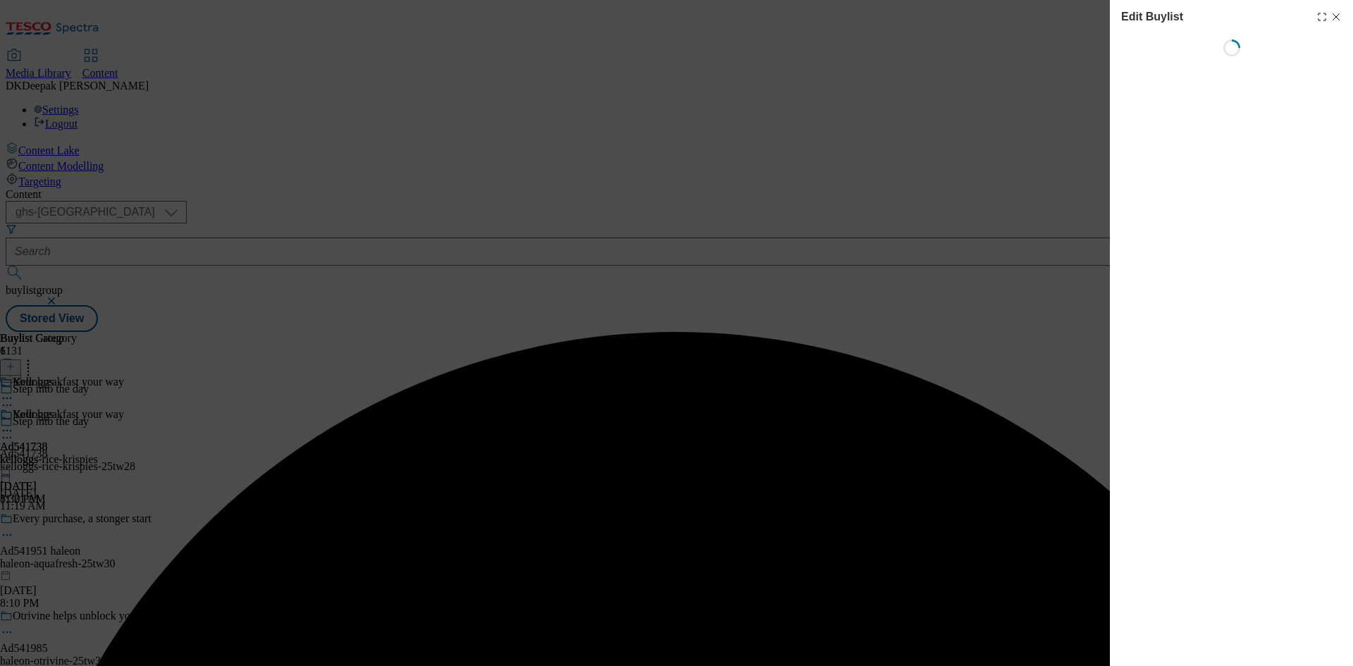
select select "tactical"
select select "supplier funded short term 1-3 weeks"
select select "dunnhumby"
select select "Banner"
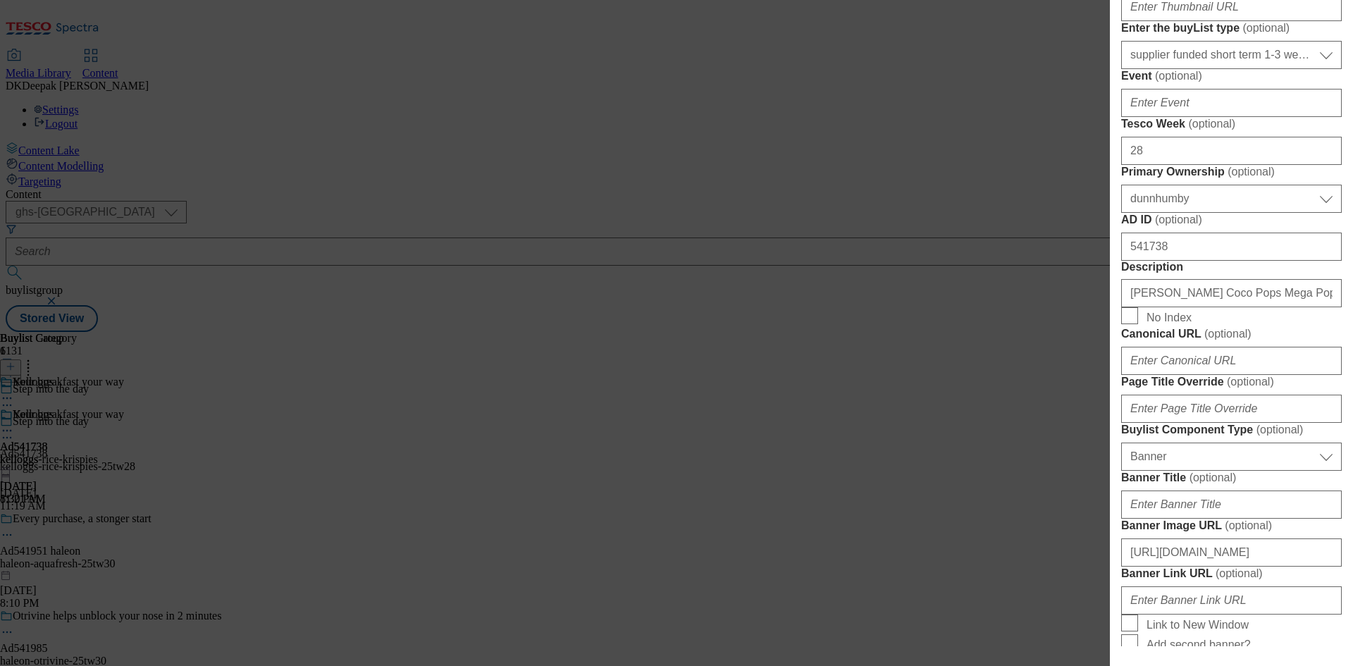
scroll to position [634, 0]
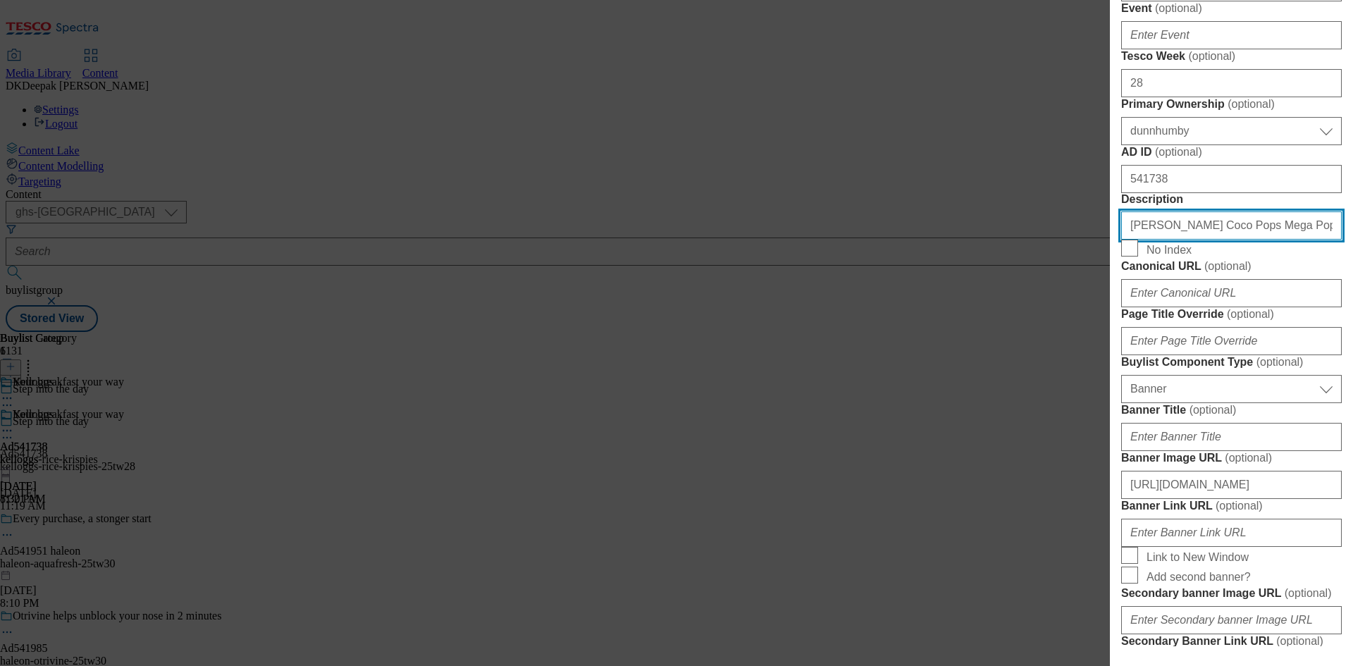
drag, startPoint x: 1316, startPoint y: 531, endPoint x: 965, endPoint y: 532, distance: 350.2
click at [965, 532] on div "Edit Buylist Locale Select locale English Welsh Tags 1 tags selected fnf market…" at bounding box center [676, 333] width 1353 height 666
paste input "Rice Krispies Cereal 660G"
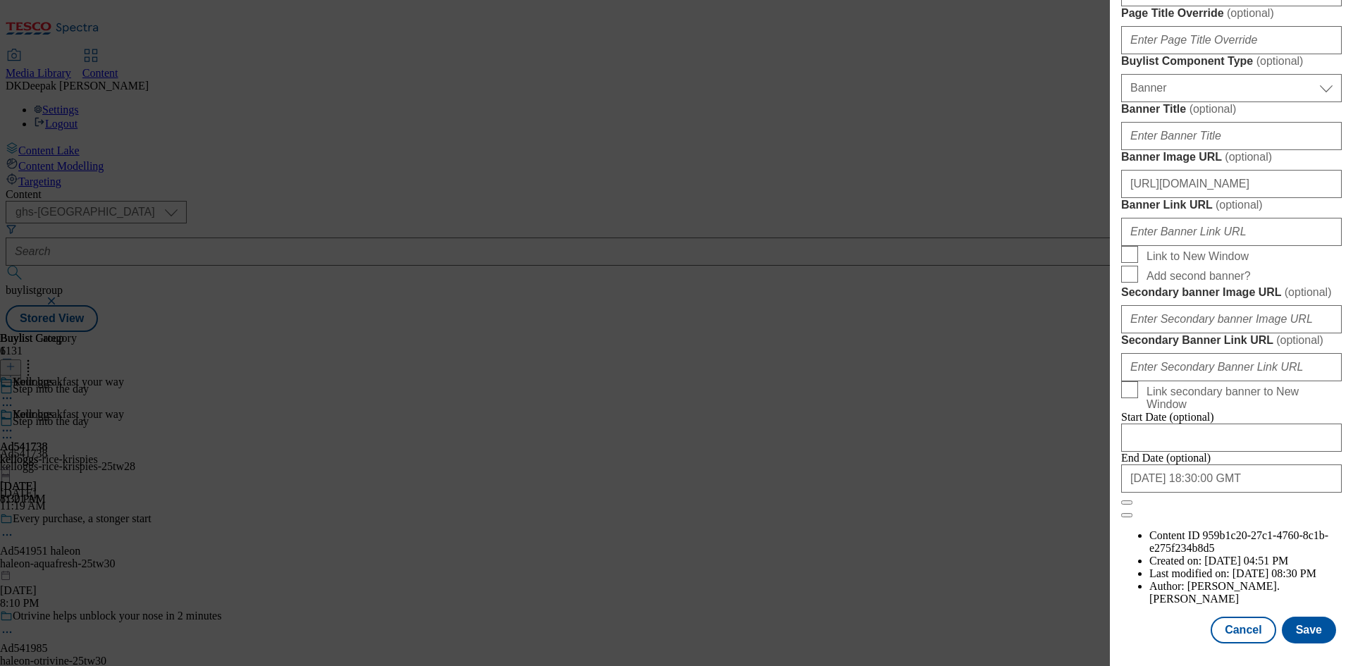
scroll to position [1459, 0]
type input "Kellogg's Rice Krispies Cereal 660G"
click at [1297, 625] on button "Save" at bounding box center [1309, 630] width 54 height 27
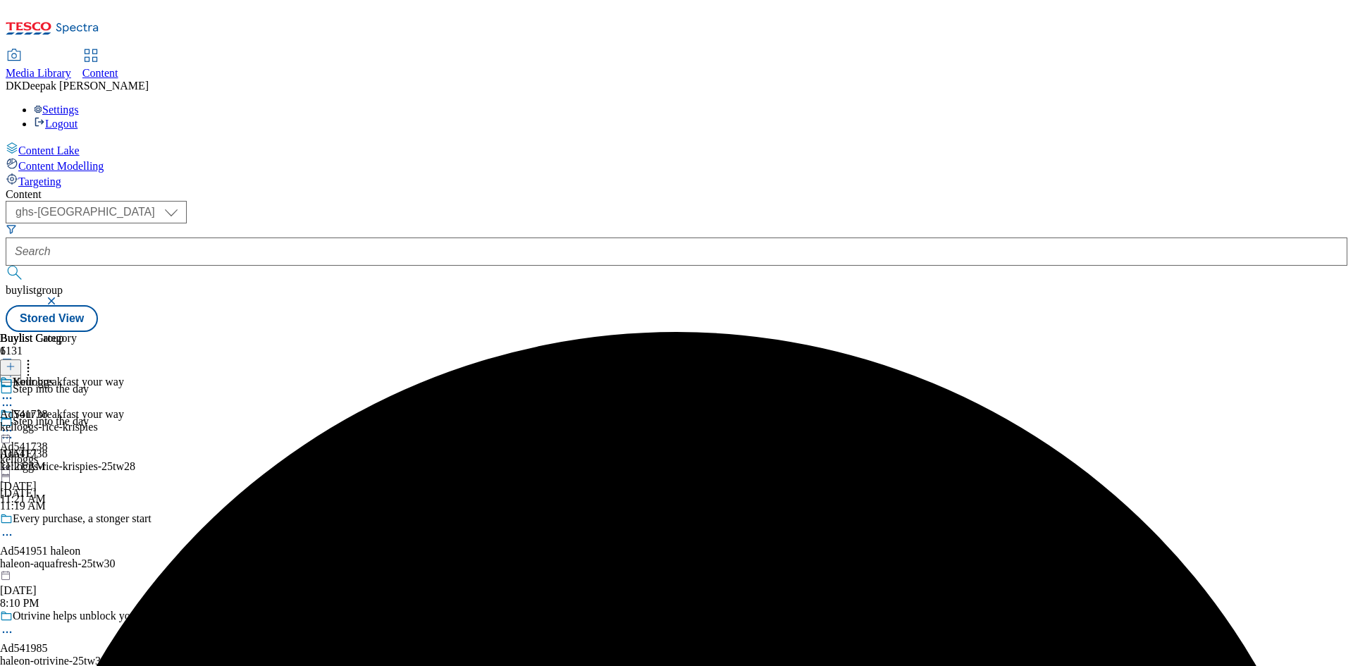
click at [14, 431] on icon at bounding box center [7, 438] width 14 height 14
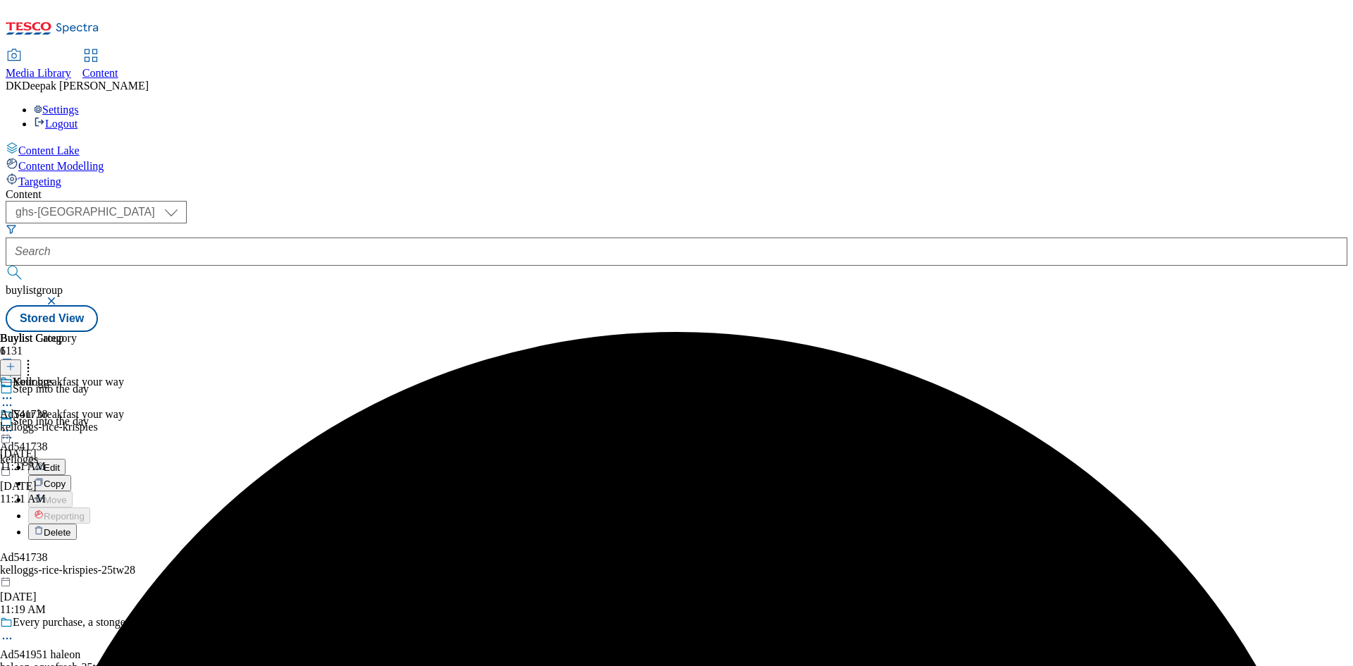
click at [66, 459] on button "Edit" at bounding box center [46, 467] width 37 height 16
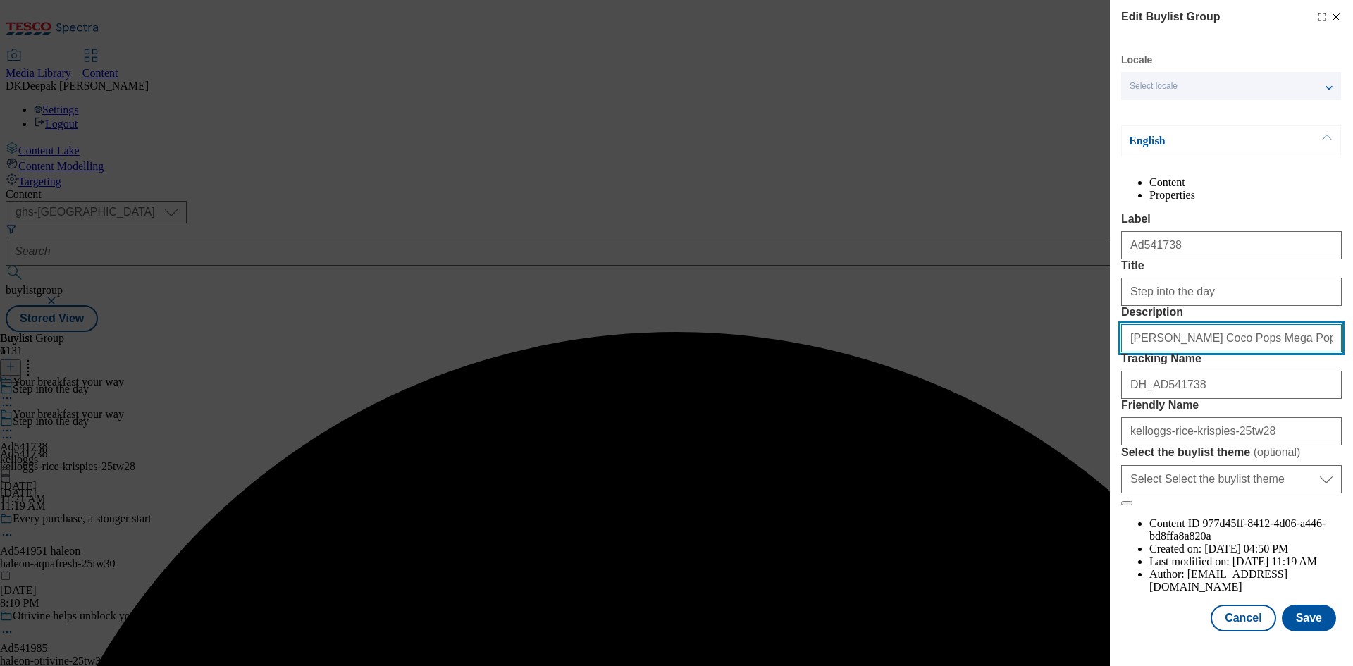
drag, startPoint x: 1227, startPoint y: 415, endPoint x: 959, endPoint y: 415, distance: 267.8
click at [966, 415] on div "Edit Buylist Group Locale Select locale English Welsh English Content Propertie…" at bounding box center [676, 333] width 1353 height 666
paste input "Rice Krispies Cereal 660G"
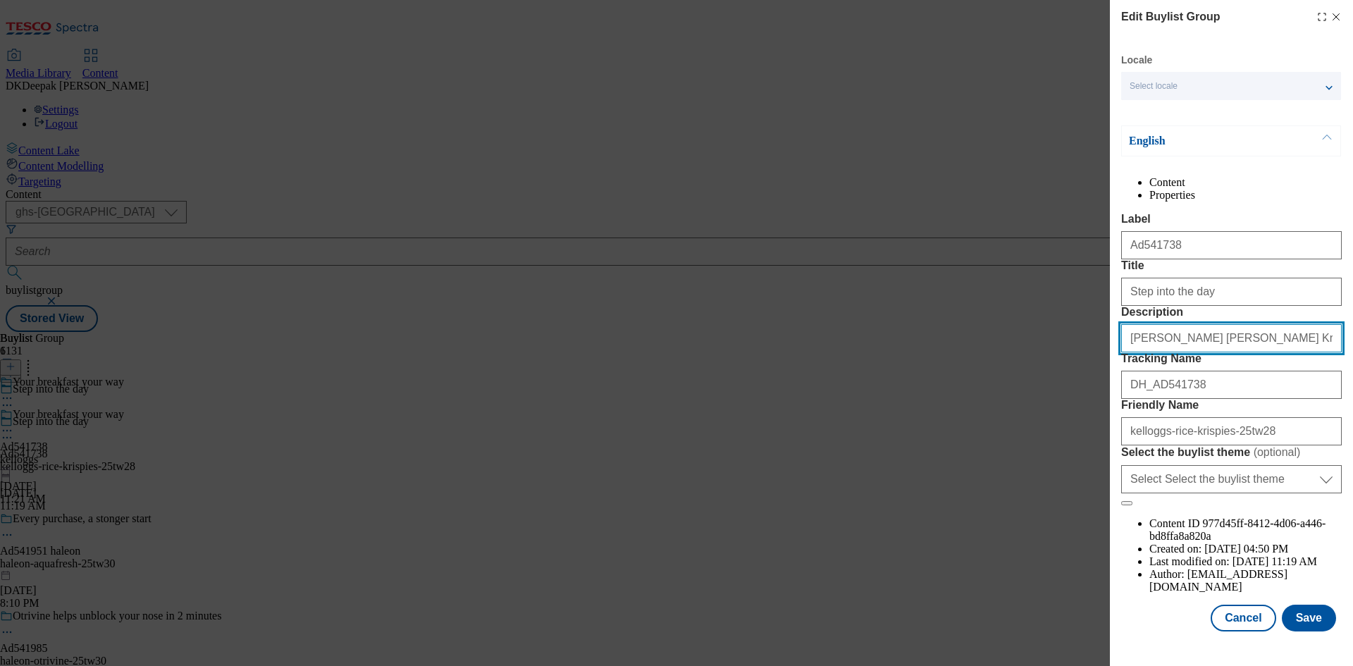
scroll to position [54, 0]
type input "Kellogg's Rice Krispies Cereal 660G"
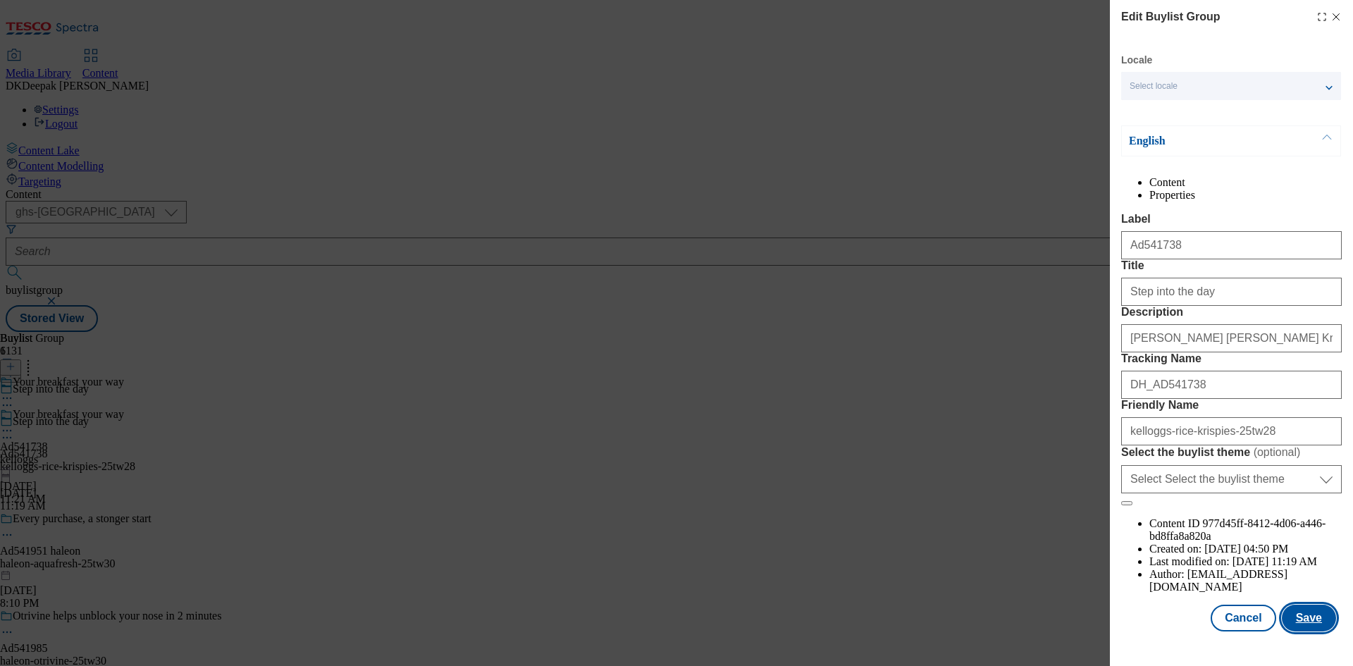
click at [1312, 631] on button "Save" at bounding box center [1309, 618] width 54 height 27
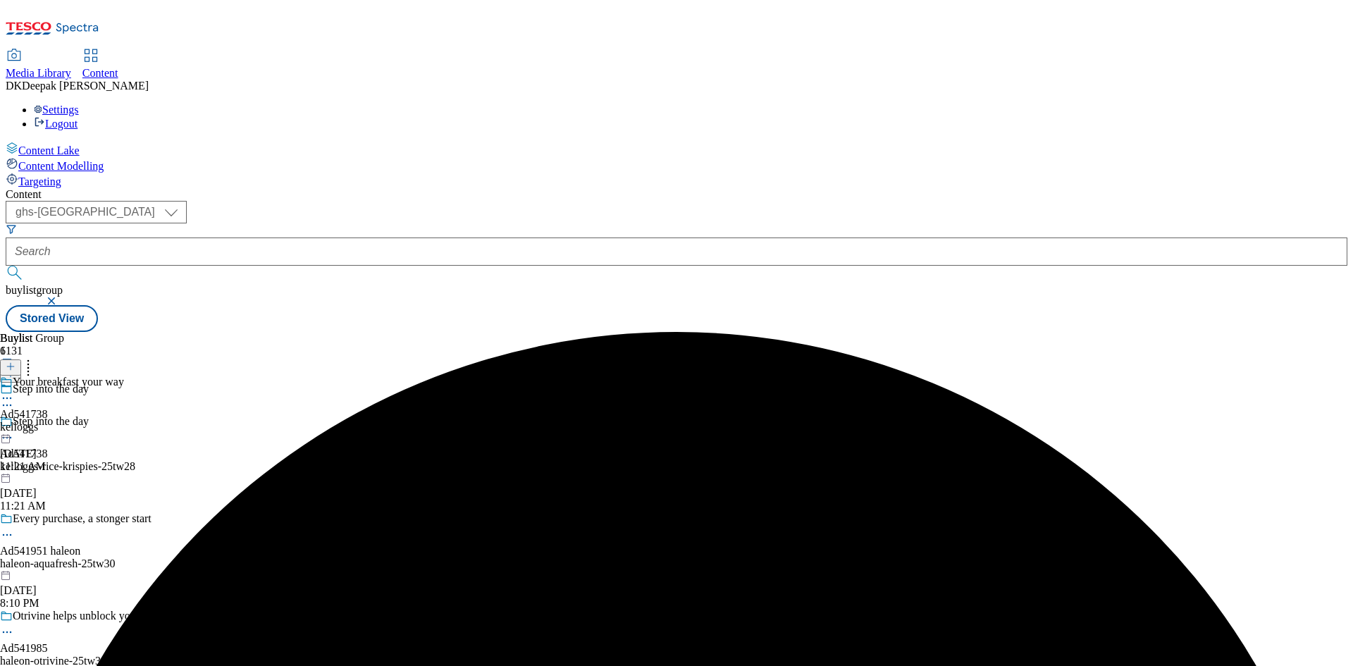
click at [124, 421] on div "kelloggs" at bounding box center [62, 427] width 124 height 13
click at [98, 421] on div "kelloggs-rice-krispies" at bounding box center [49, 427] width 98 height 13
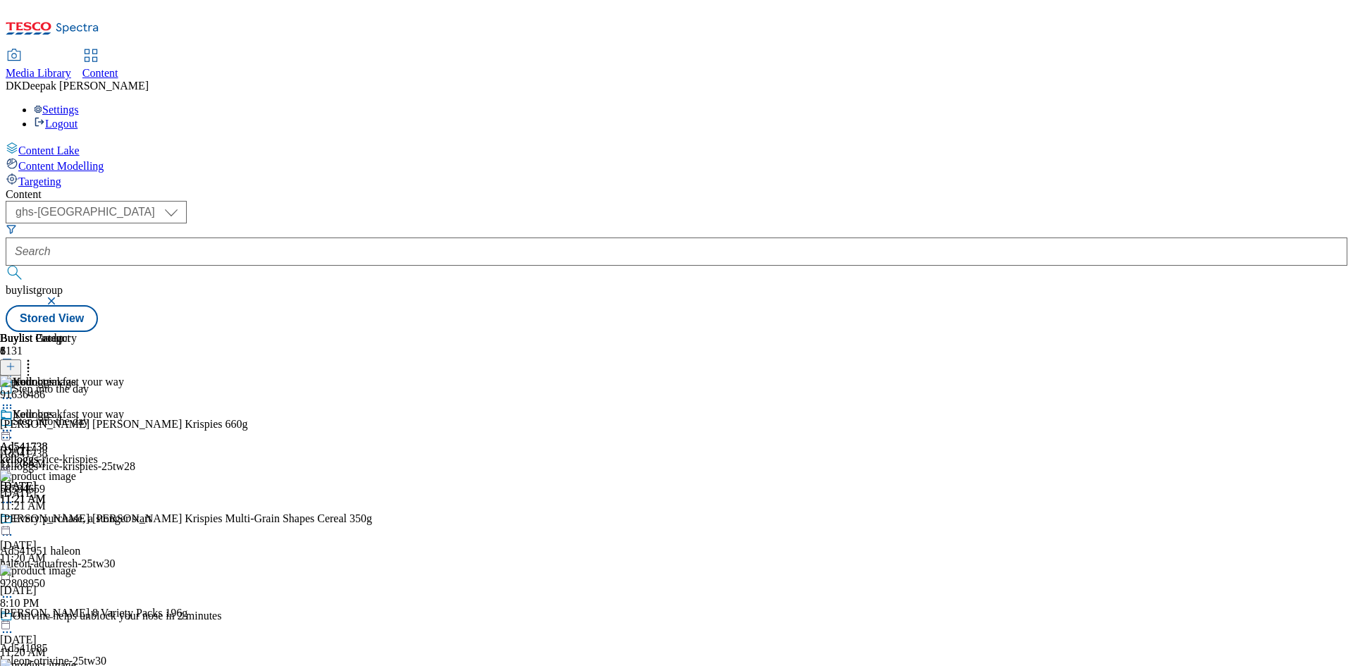
click at [8, 430] on circle at bounding box center [7, 431] width 2 height 2
click at [77, 520] on span "Preview" at bounding box center [60, 525] width 33 height 11
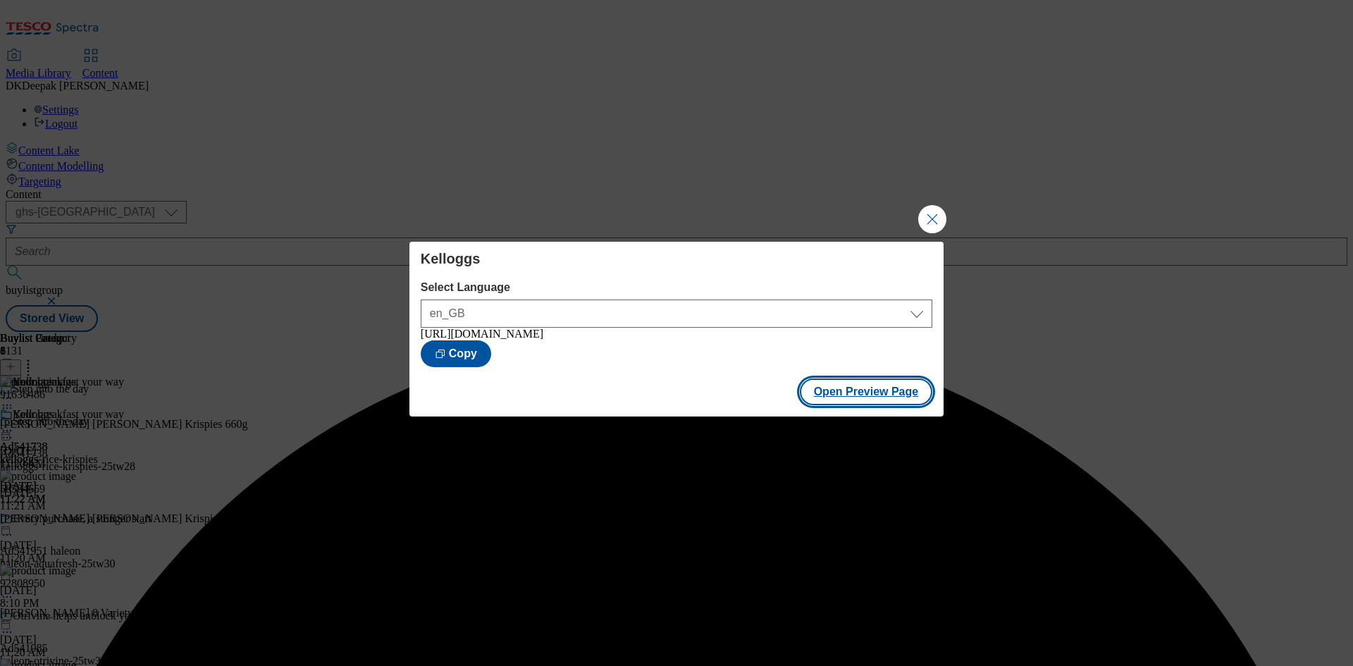
click at [856, 398] on button "Open Preview Page" at bounding box center [866, 391] width 133 height 27
click at [929, 225] on button "Close Modal" at bounding box center [932, 219] width 28 height 28
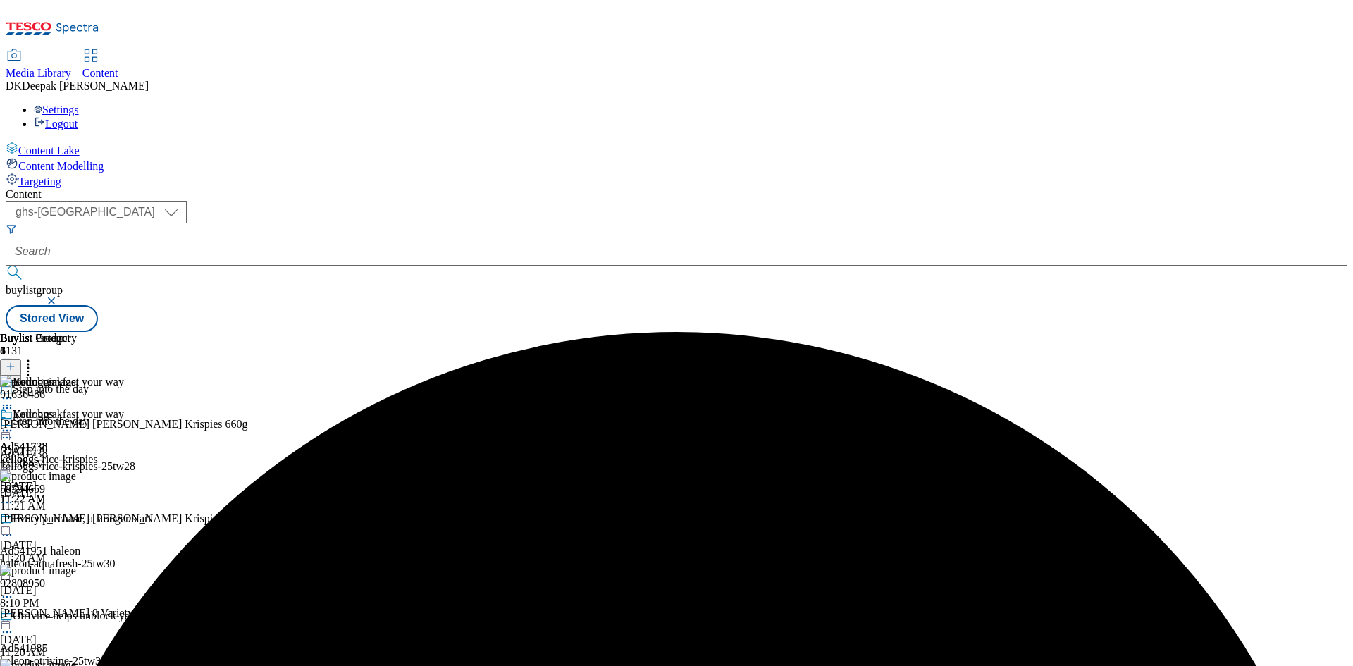
click at [12, 430] on circle at bounding box center [11, 431] width 2 height 2
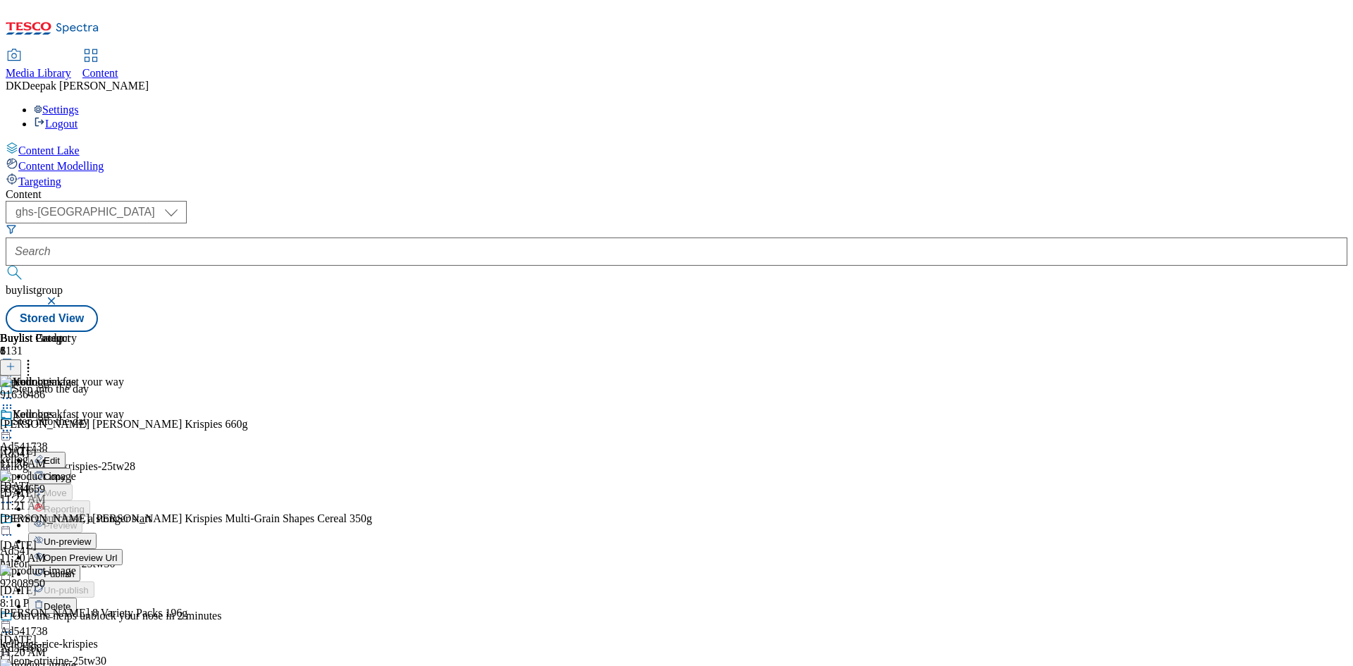
click at [75, 569] on span "Publish" at bounding box center [59, 574] width 31 height 11
